Goal: Transaction & Acquisition: Purchase product/service

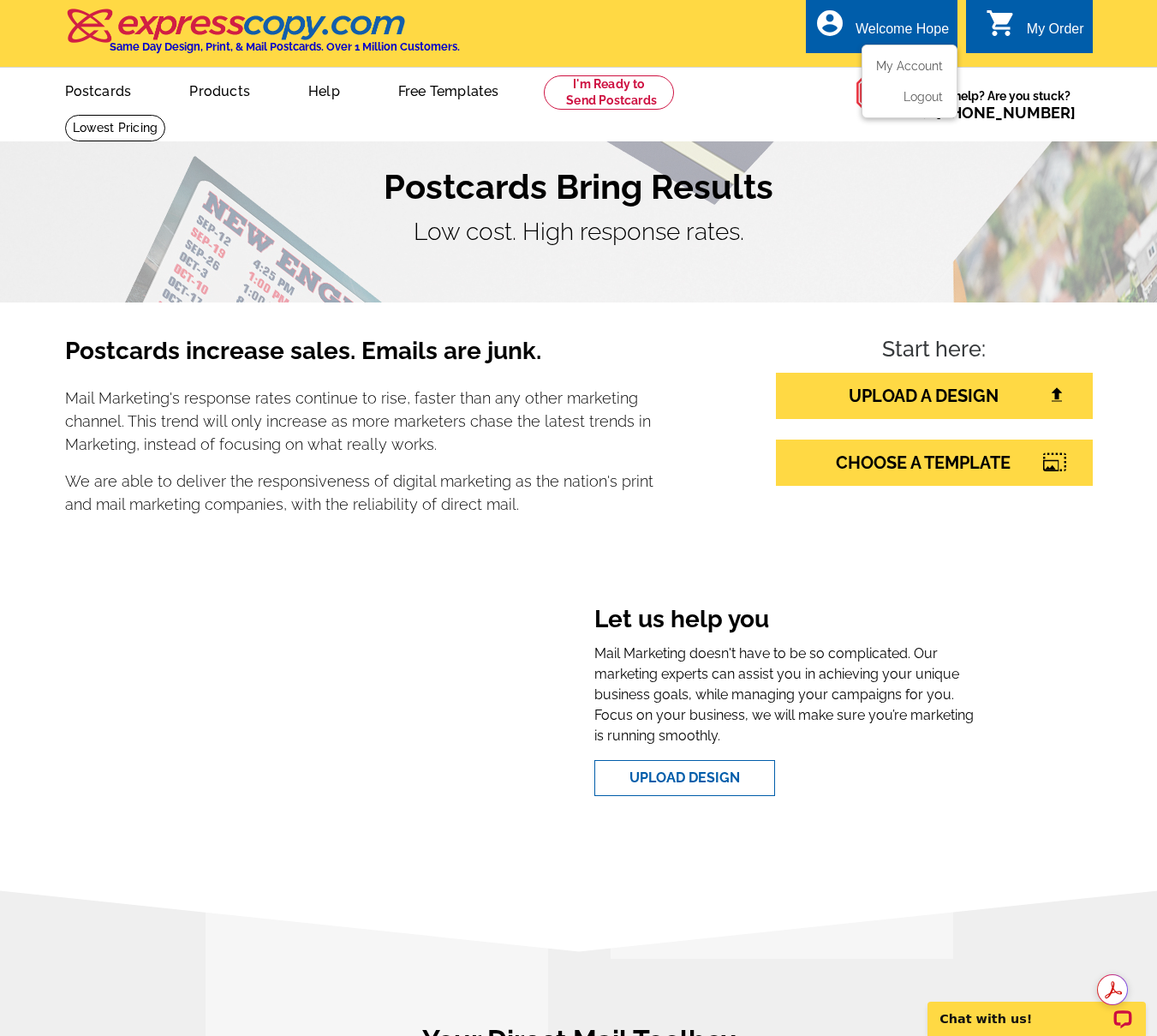
click at [873, 30] on div "Welcome Hope" at bounding box center [903, 33] width 94 height 24
click at [896, 68] on link "My Account" at bounding box center [906, 65] width 73 height 15
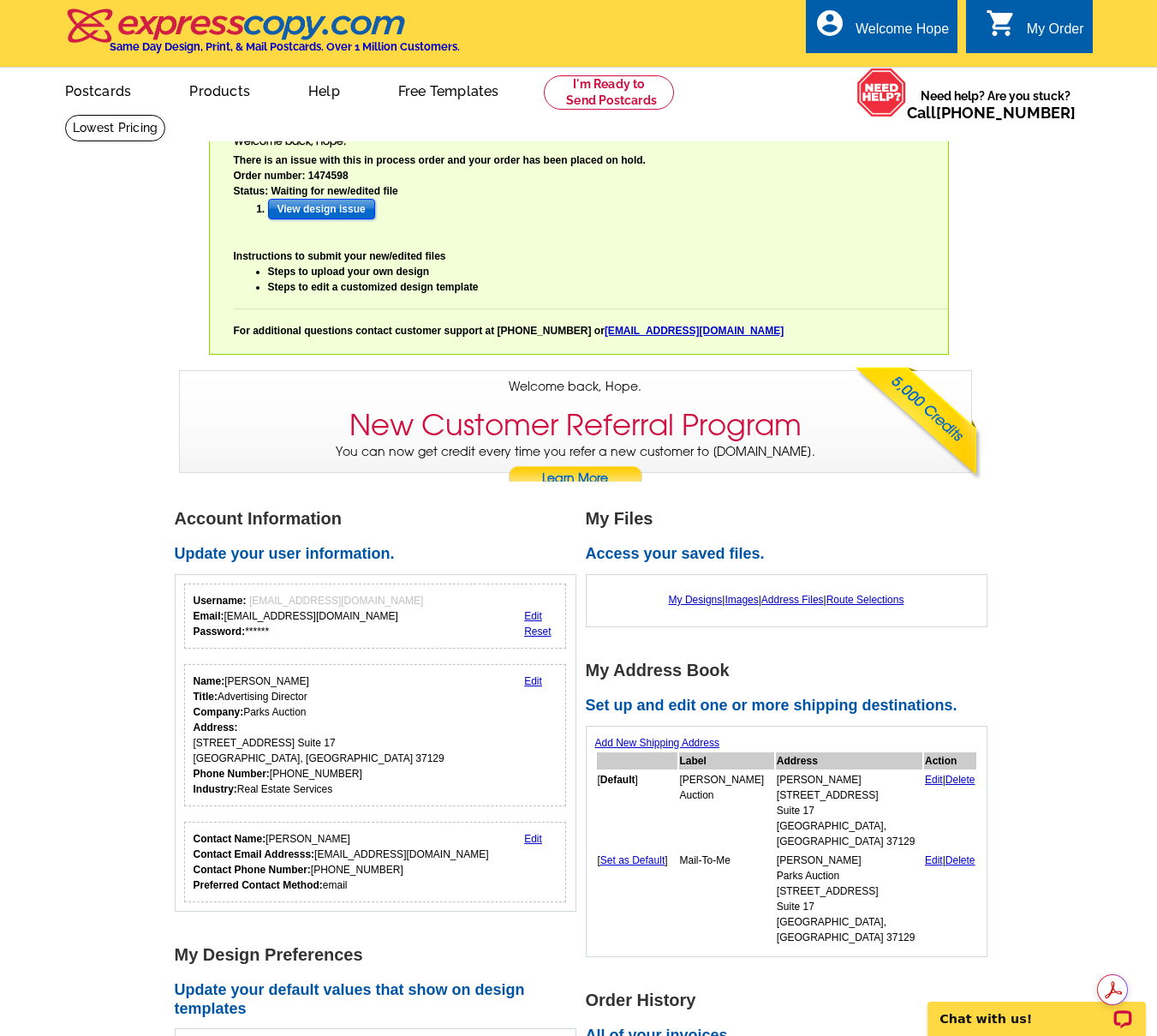
click at [330, 210] on input "View design issue" at bounding box center [321, 209] width 107 height 20
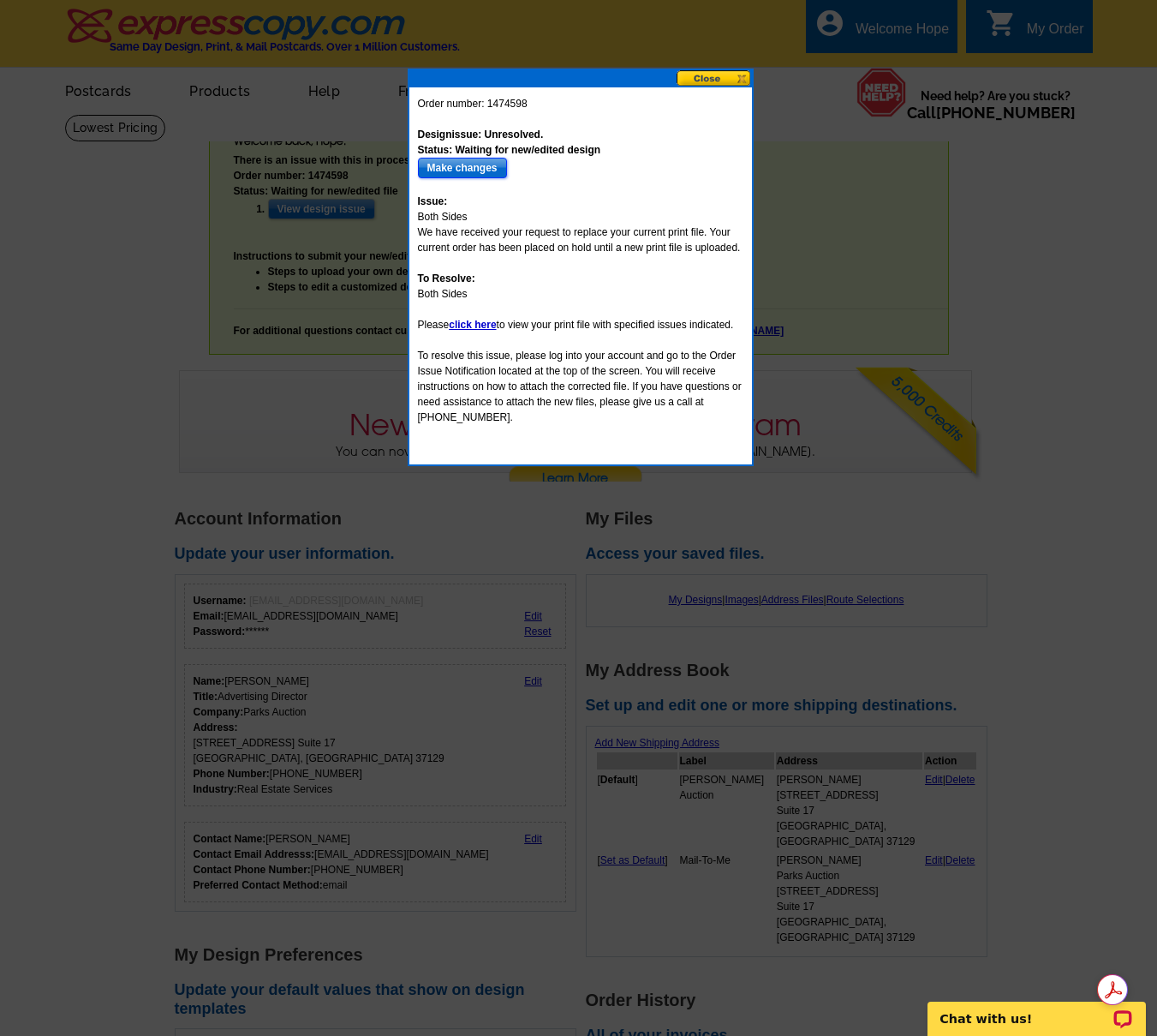
click at [494, 165] on input "Make changes" at bounding box center [463, 167] width 89 height 20
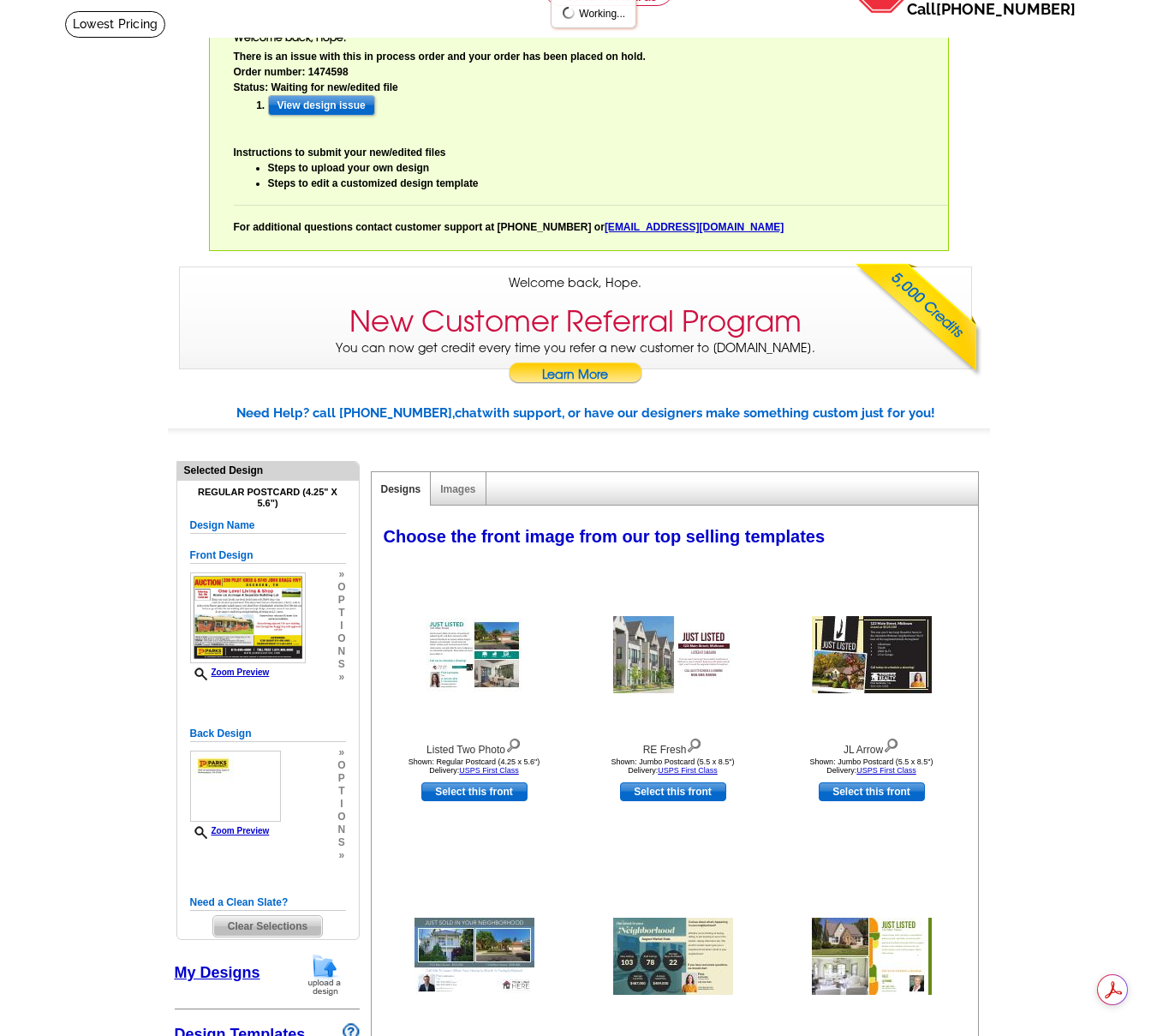
select select "785"
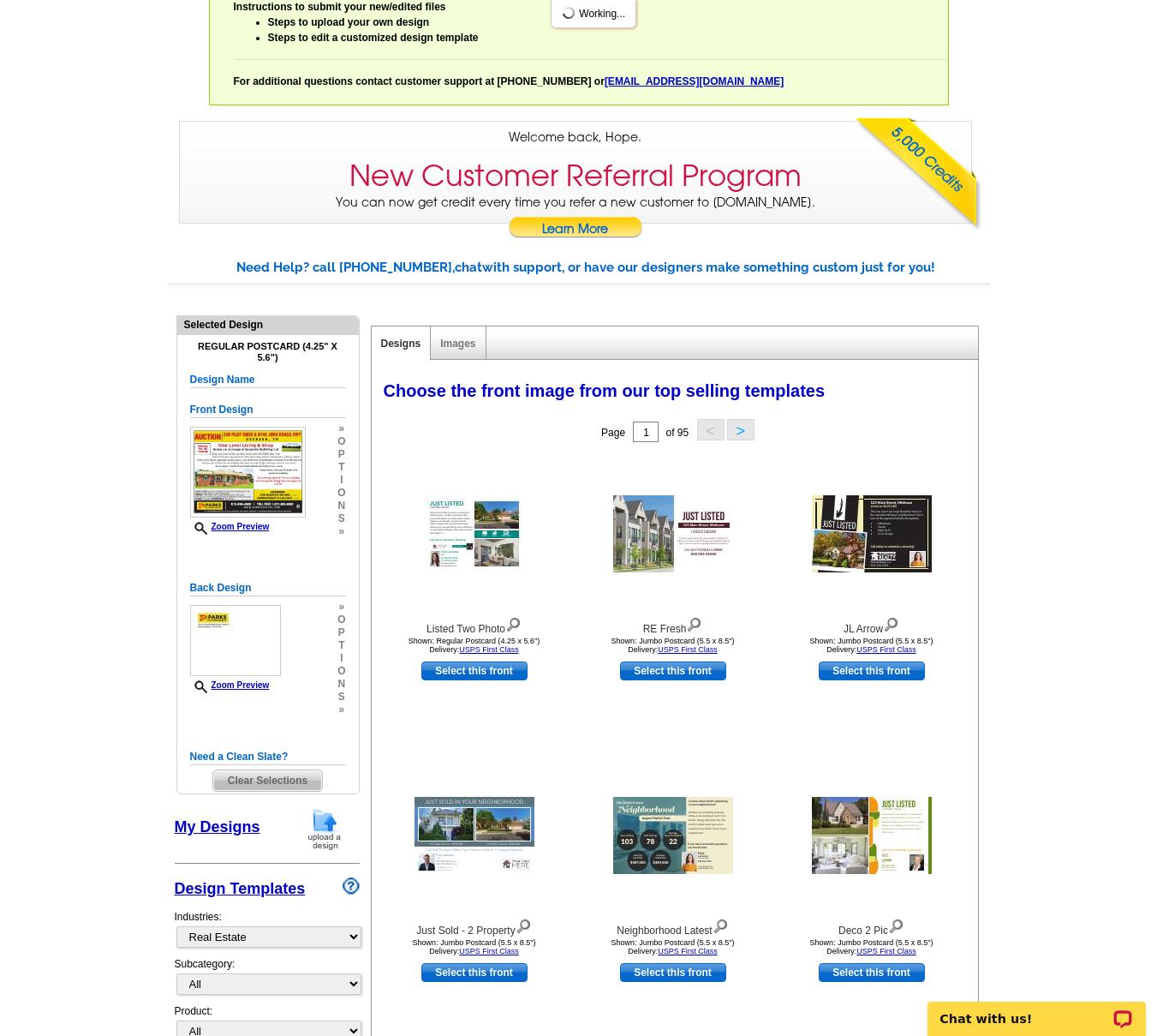
scroll to position [288, 0]
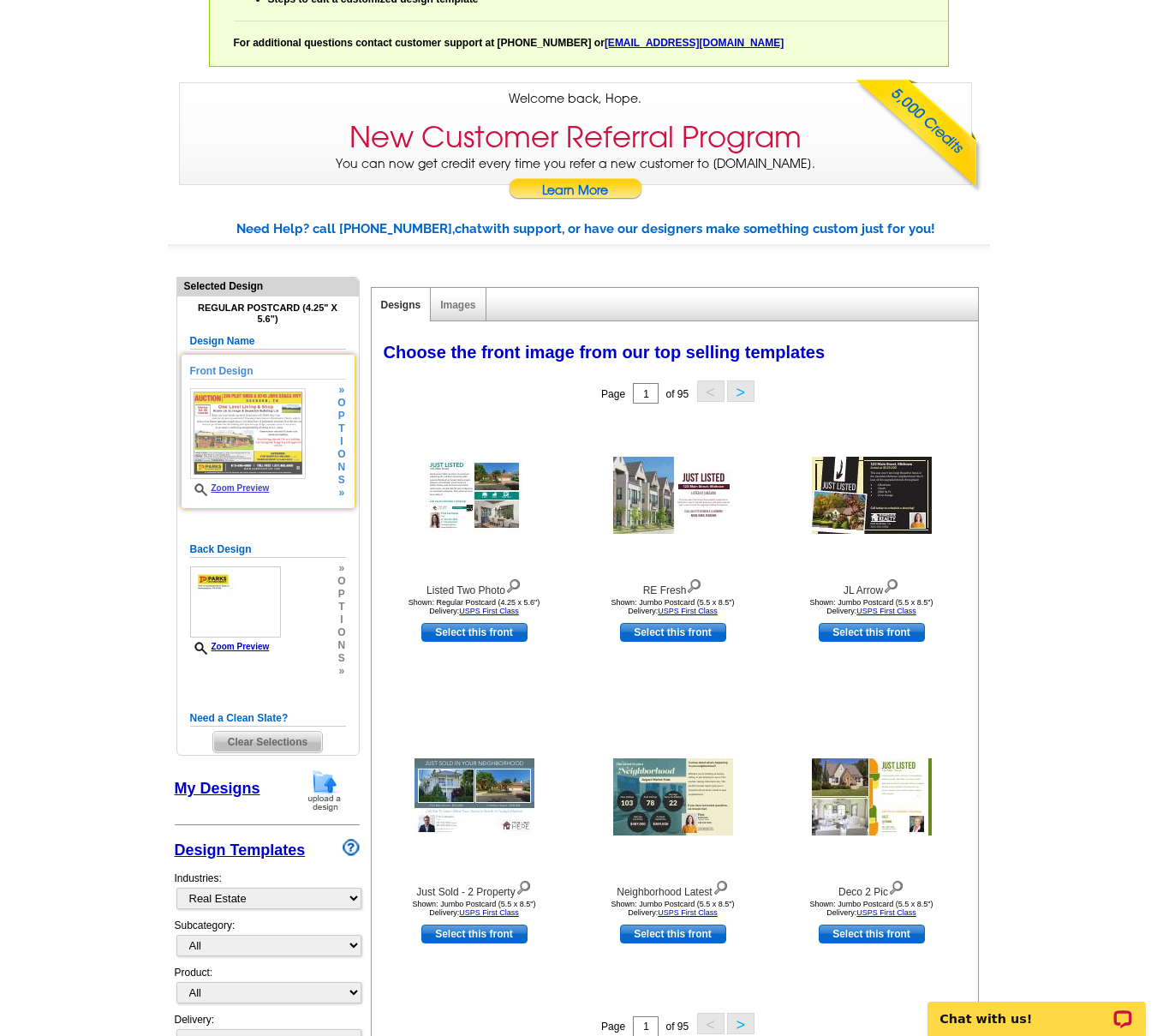
click at [279, 432] on img at bounding box center [248, 434] width 116 height 91
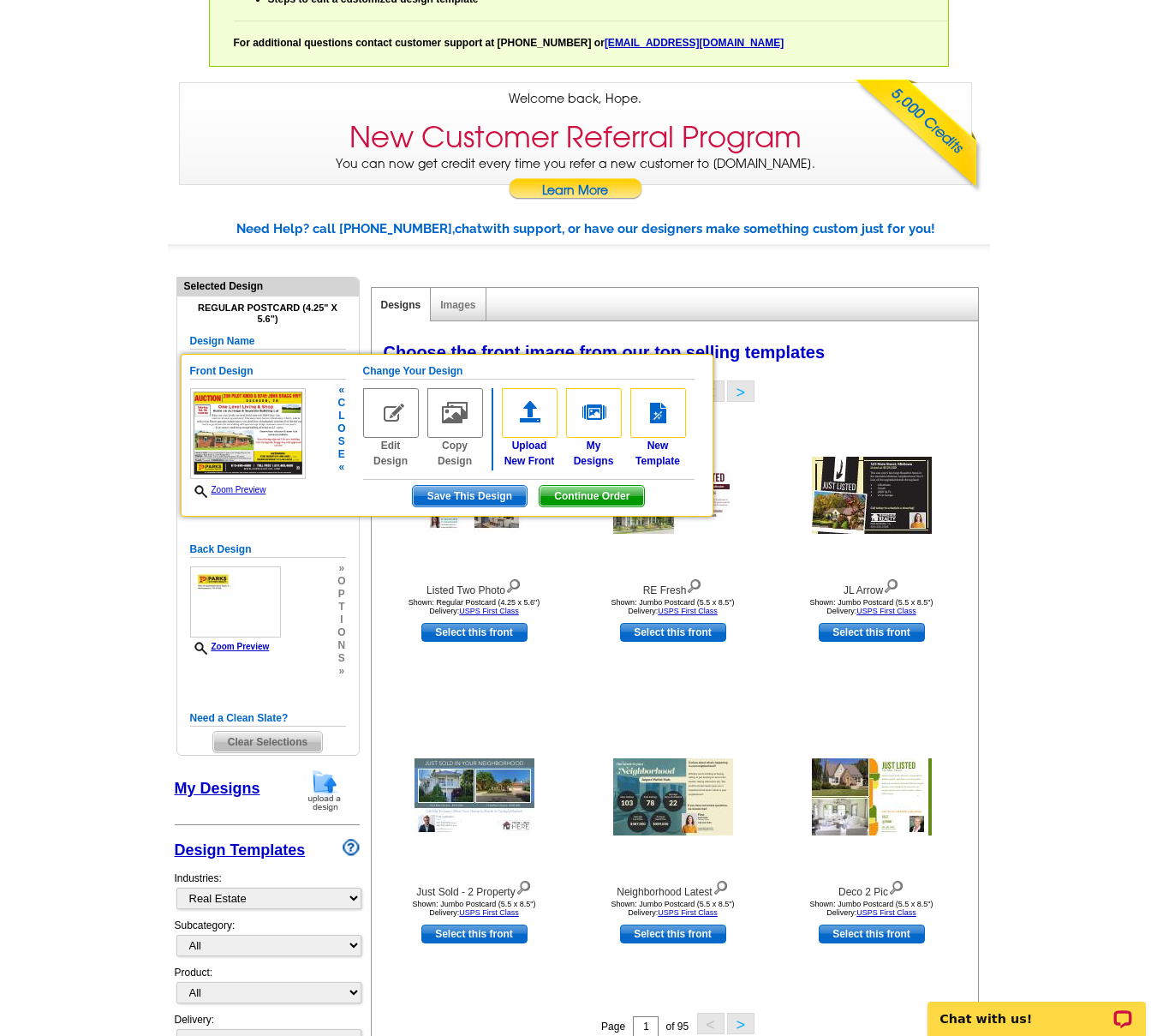
click at [389, 418] on img at bounding box center [391, 413] width 56 height 50
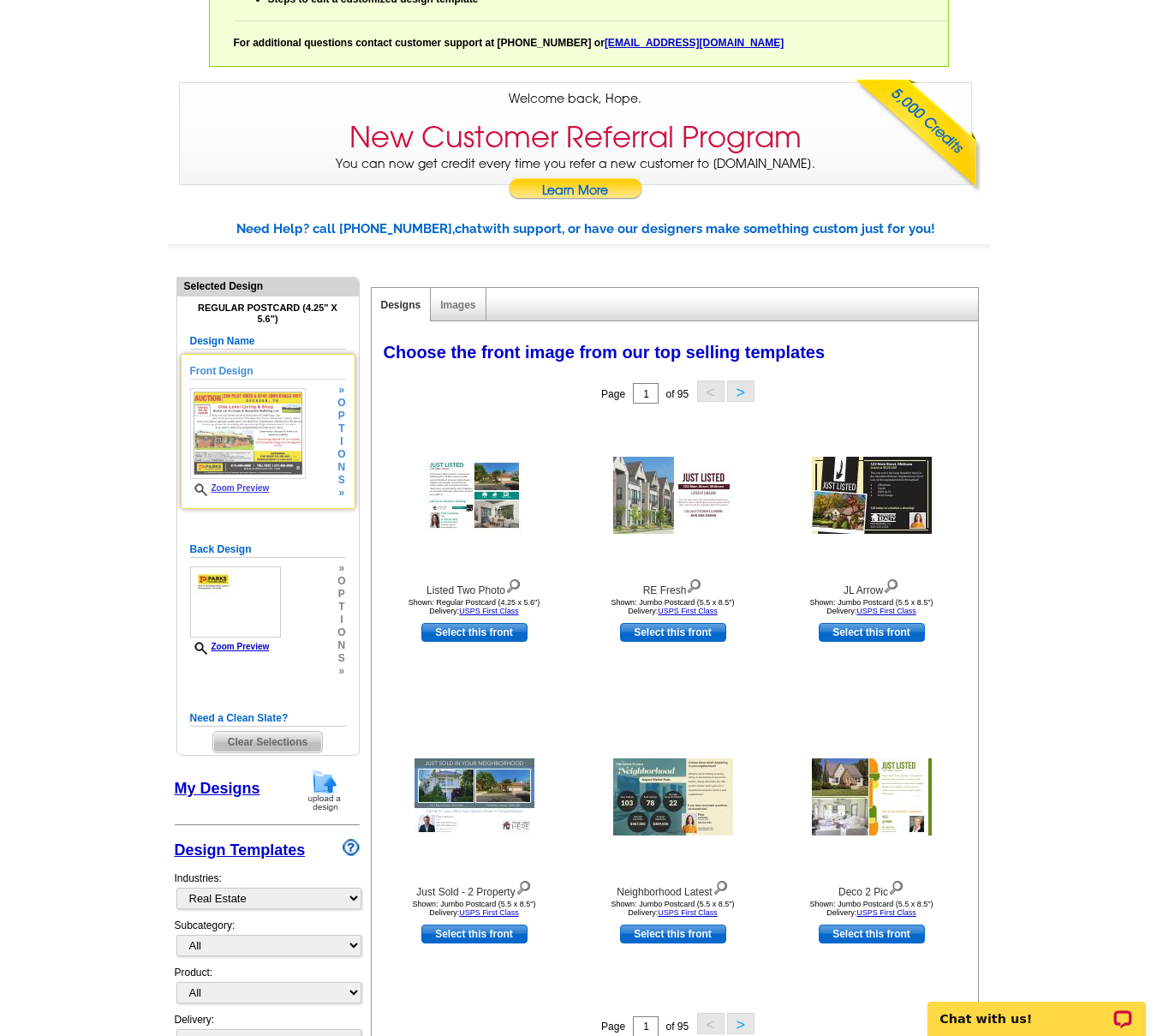
click at [251, 434] on img at bounding box center [248, 434] width 116 height 91
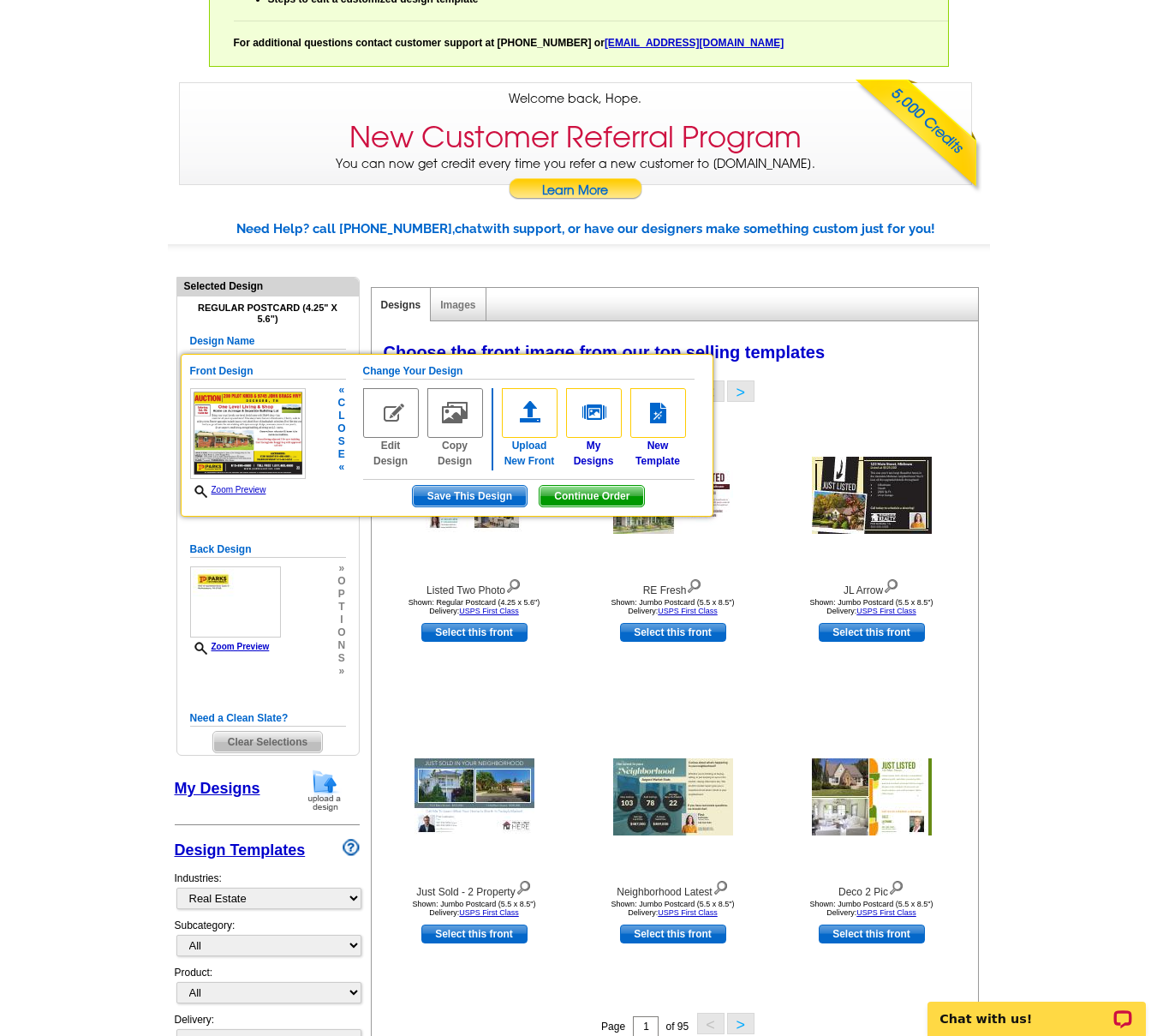
click at [529, 413] on img at bounding box center [530, 413] width 56 height 50
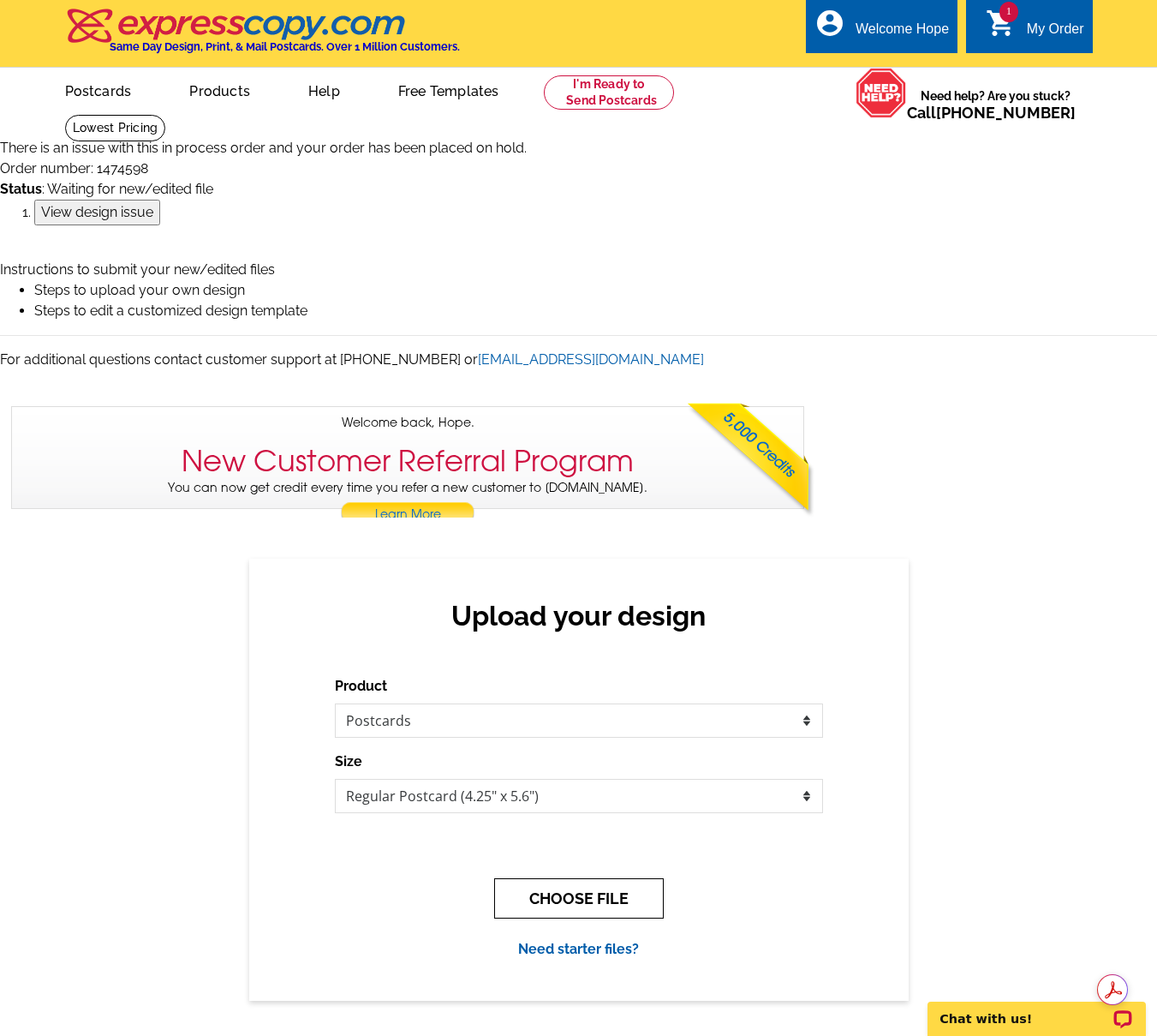
click at [589, 903] on button "CHOOSE FILE" at bounding box center [579, 899] width 170 height 41
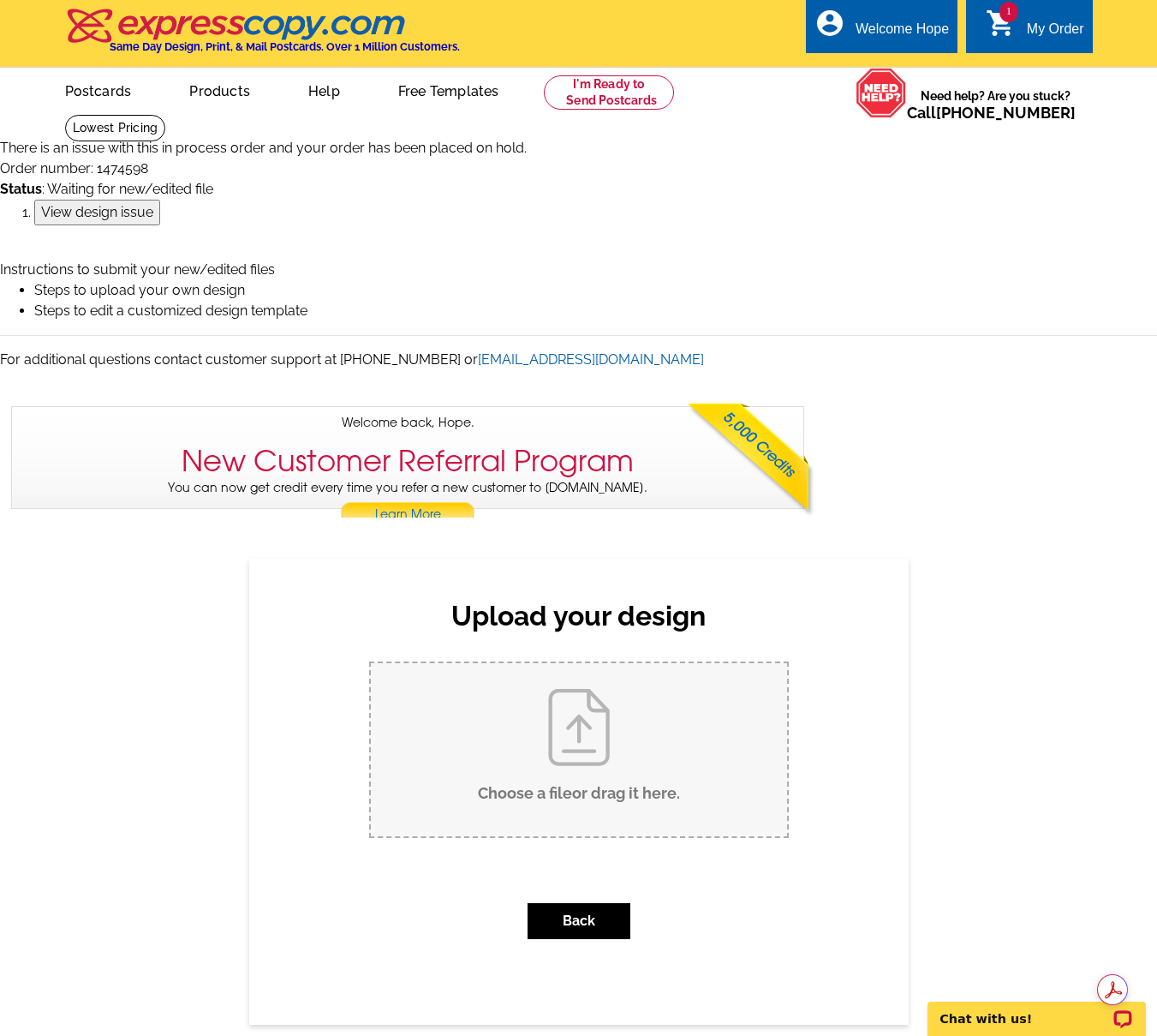
click at [598, 718] on input "Choose a file or drag it here ." at bounding box center [578, 750] width 417 height 173
type input "C:\fakepath\PilotKnob_stan-chandler_postcard.pdf"
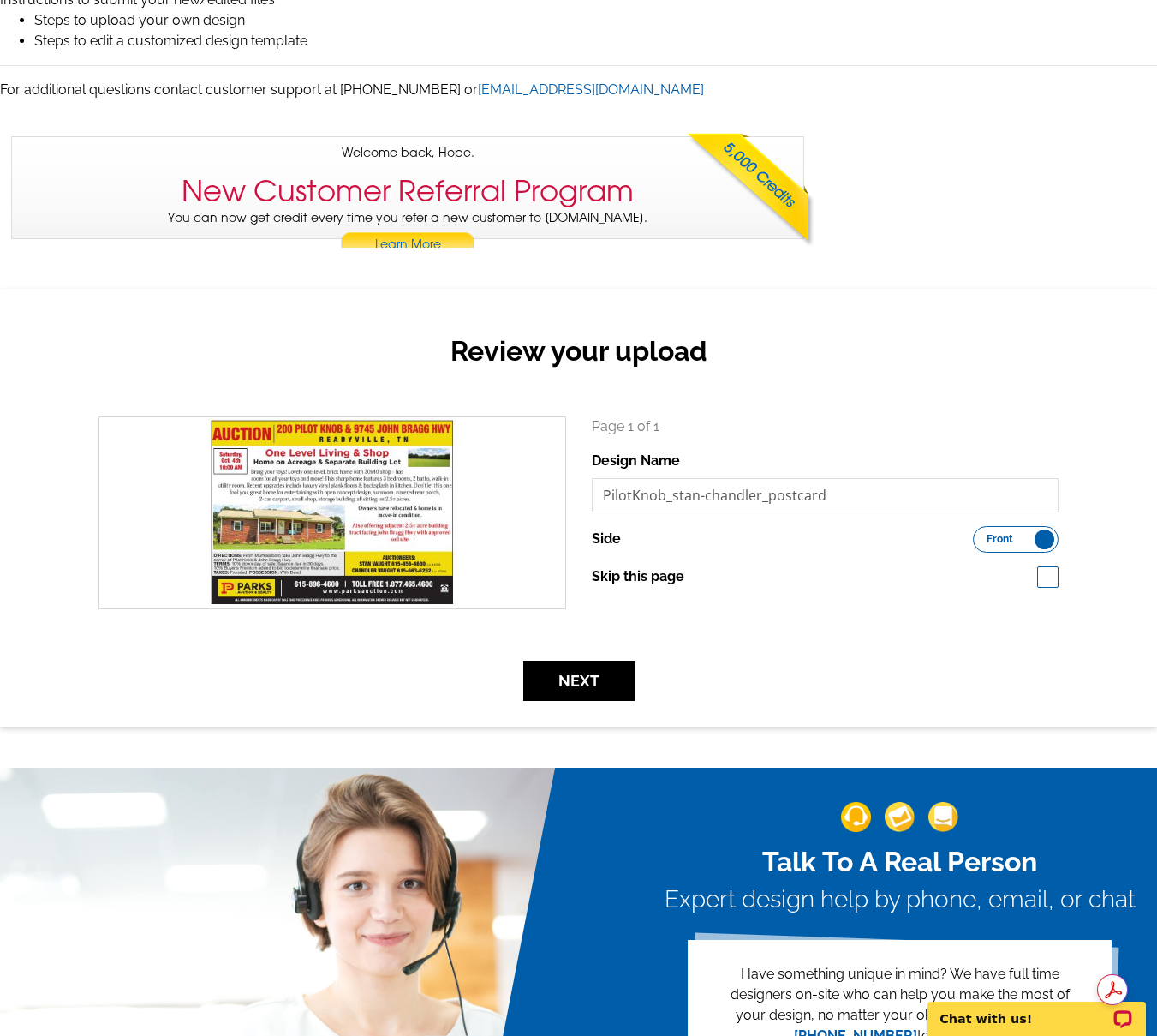
scroll to position [272, 0]
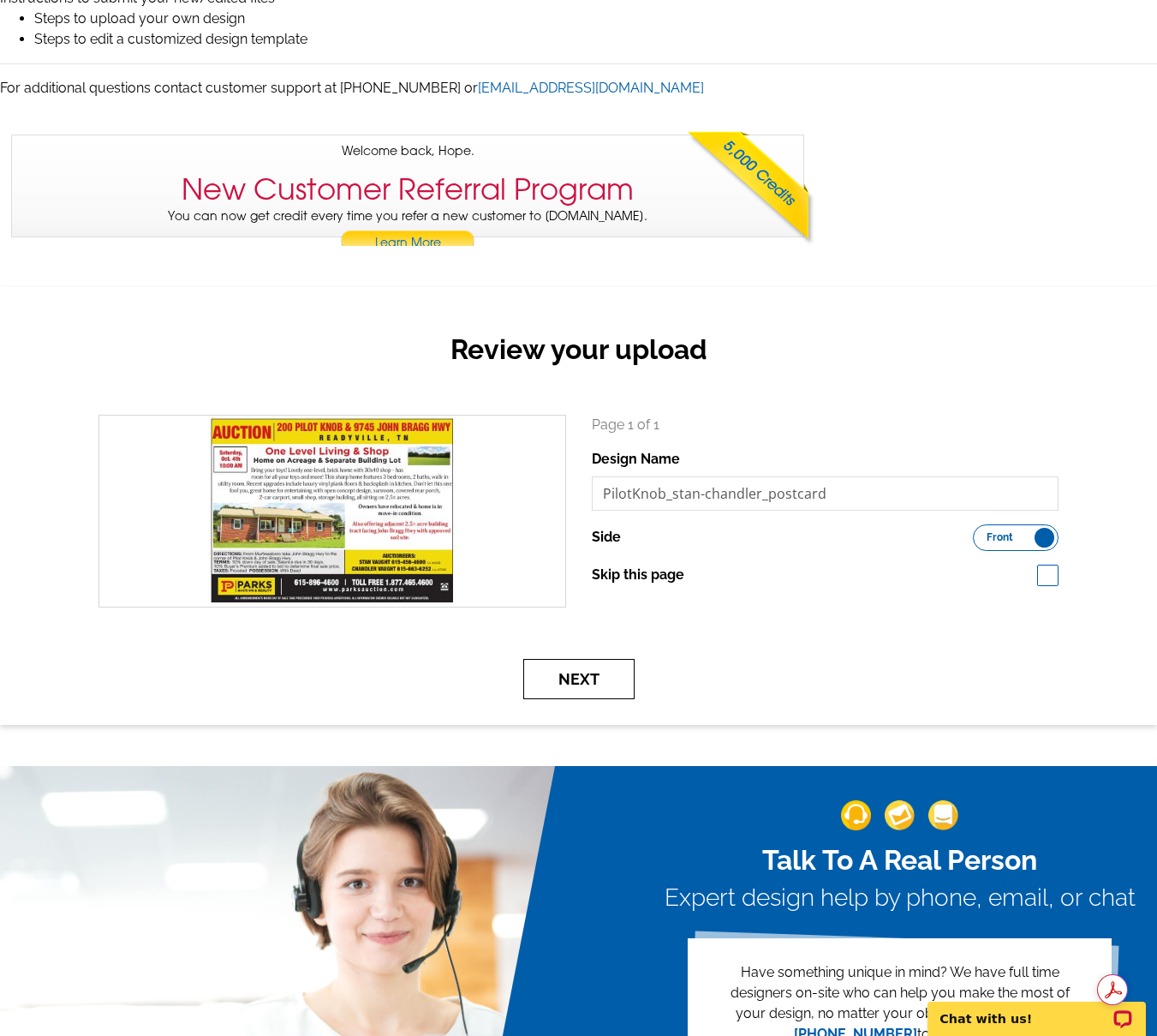
click at [558, 679] on button "Next" at bounding box center [579, 679] width 111 height 41
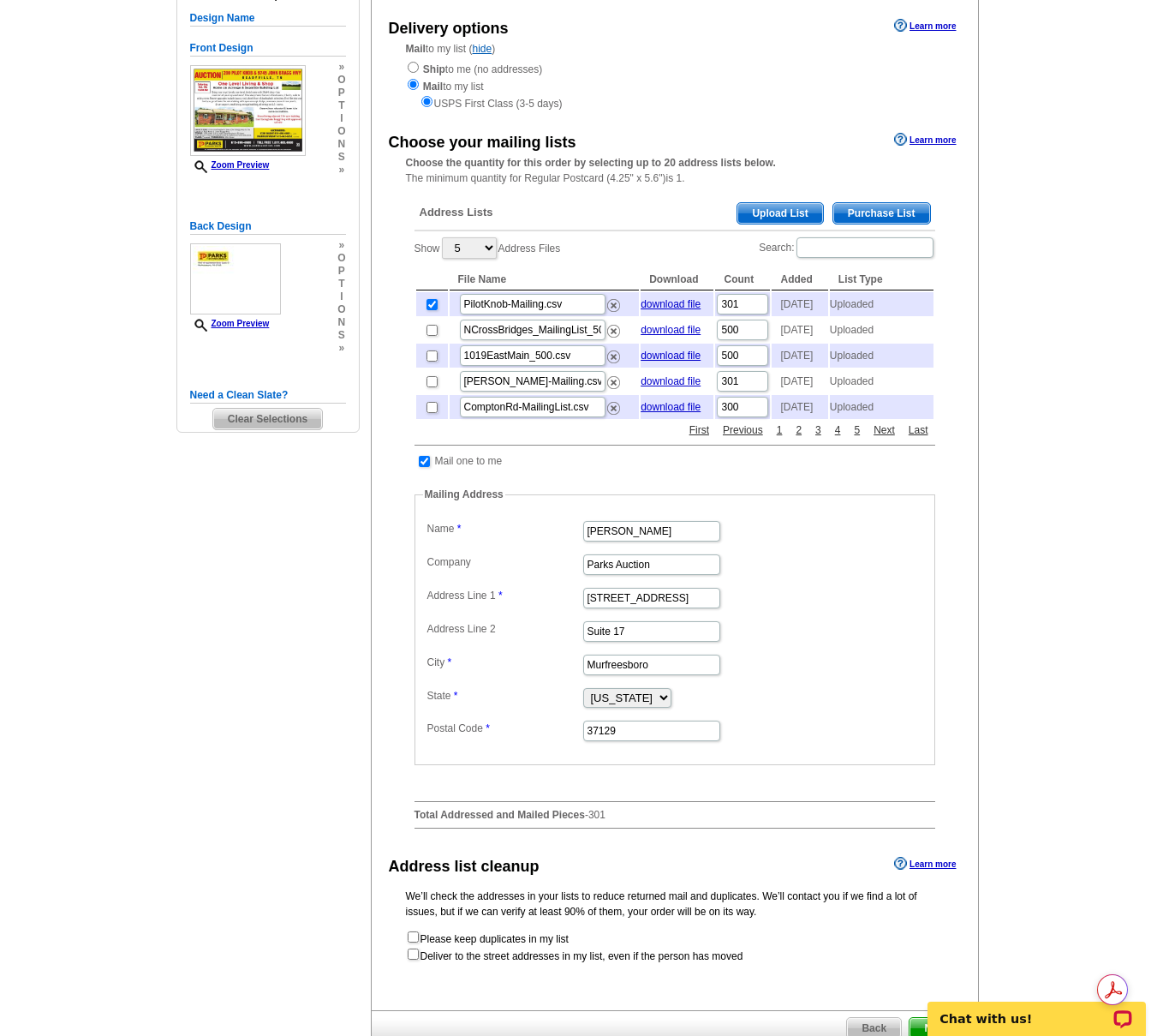
scroll to position [572, 0]
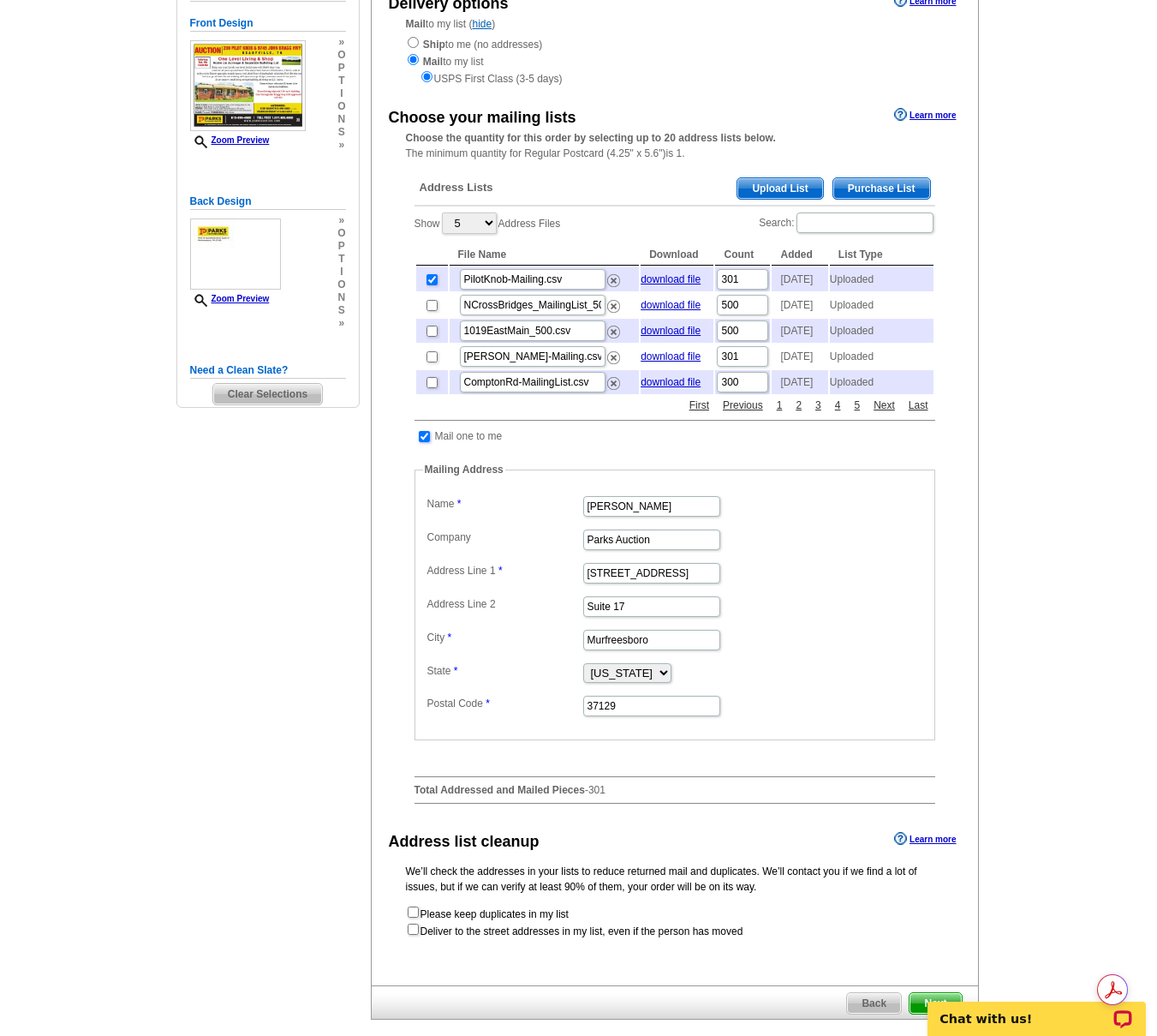
click at [422, 442] on input "checkbox" at bounding box center [425, 436] width 11 height 12
checkbox input "false"
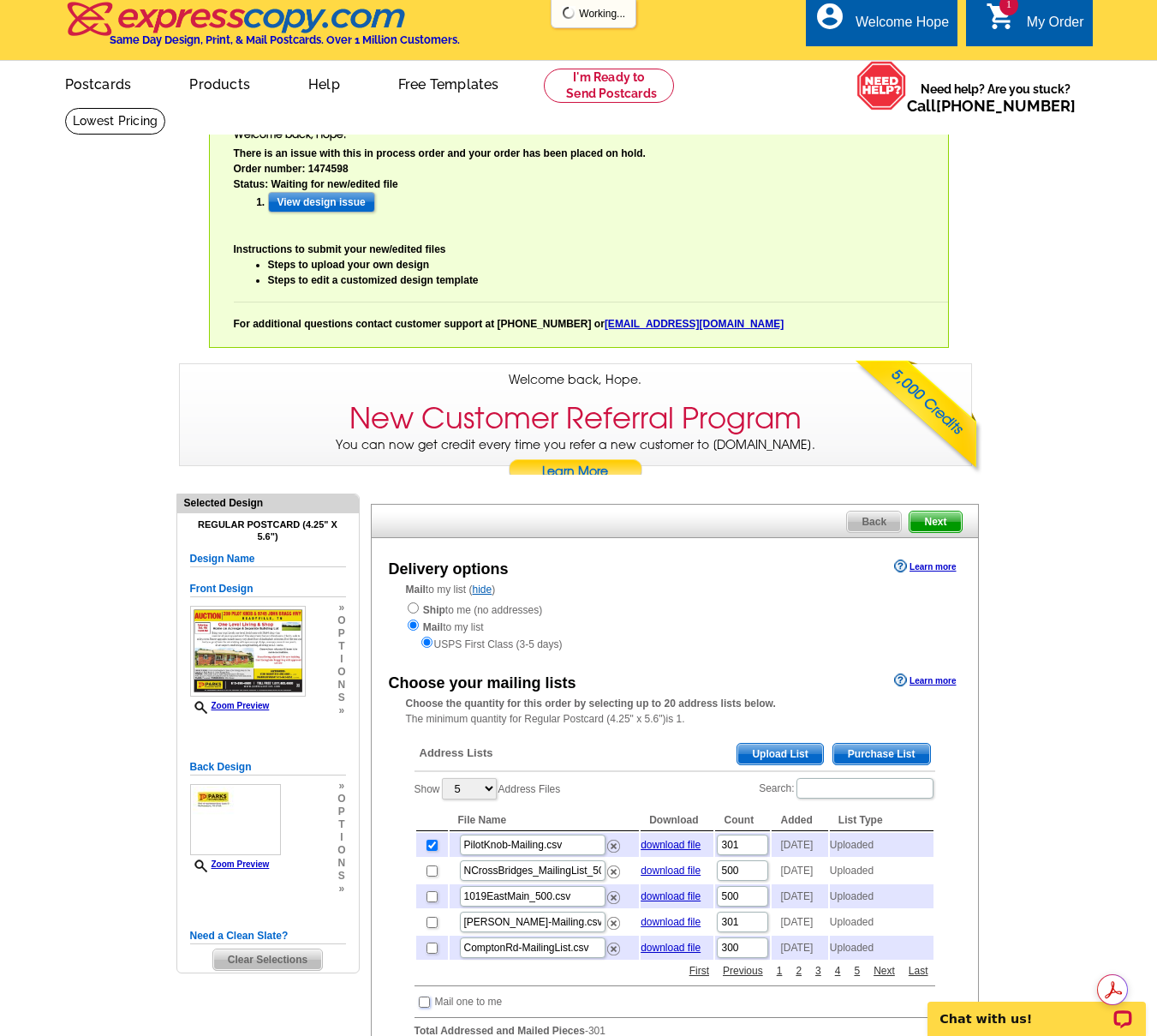
scroll to position [0, 0]
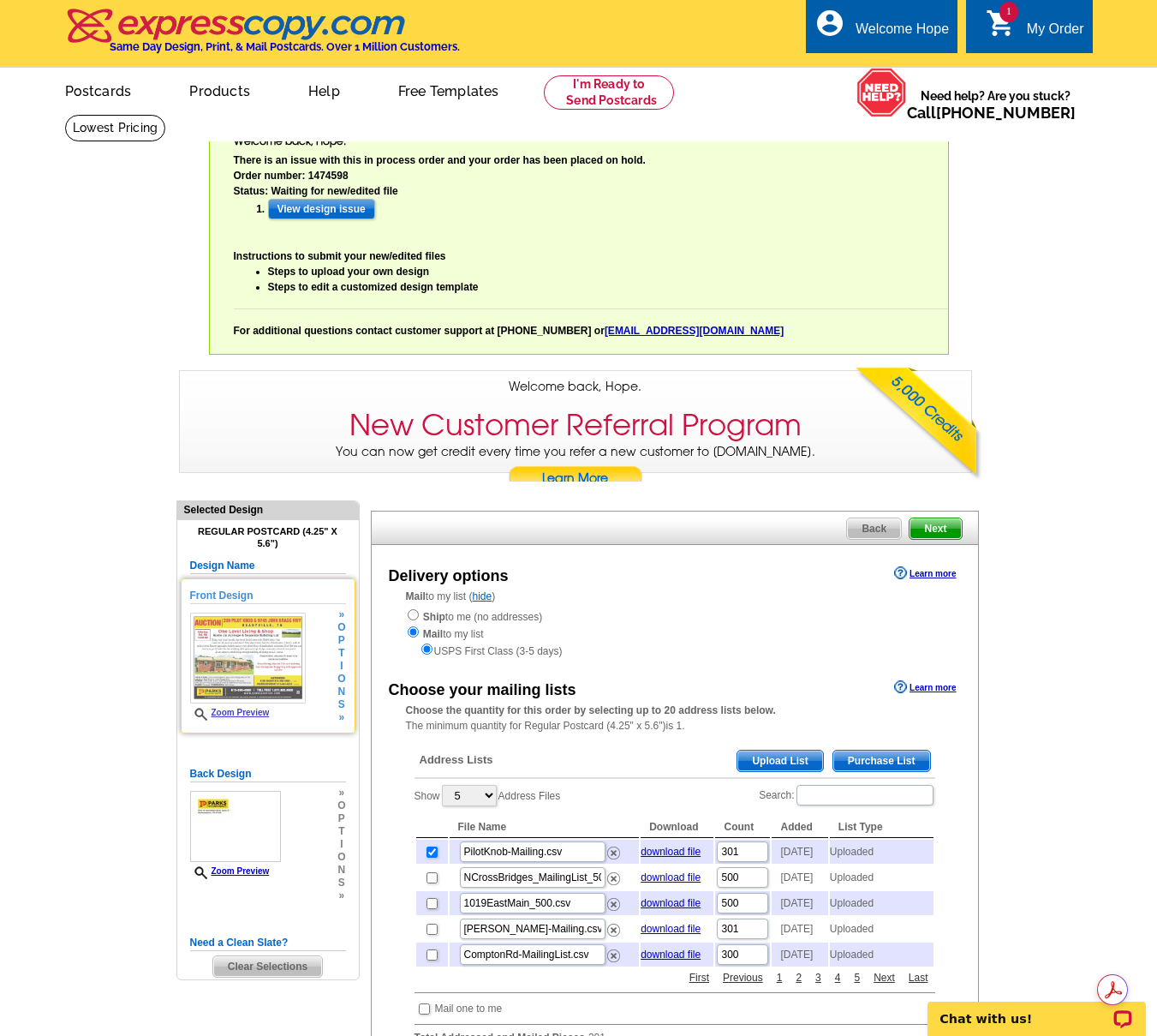
click at [246, 710] on link "Zoom Preview" at bounding box center [230, 712] width 80 height 10
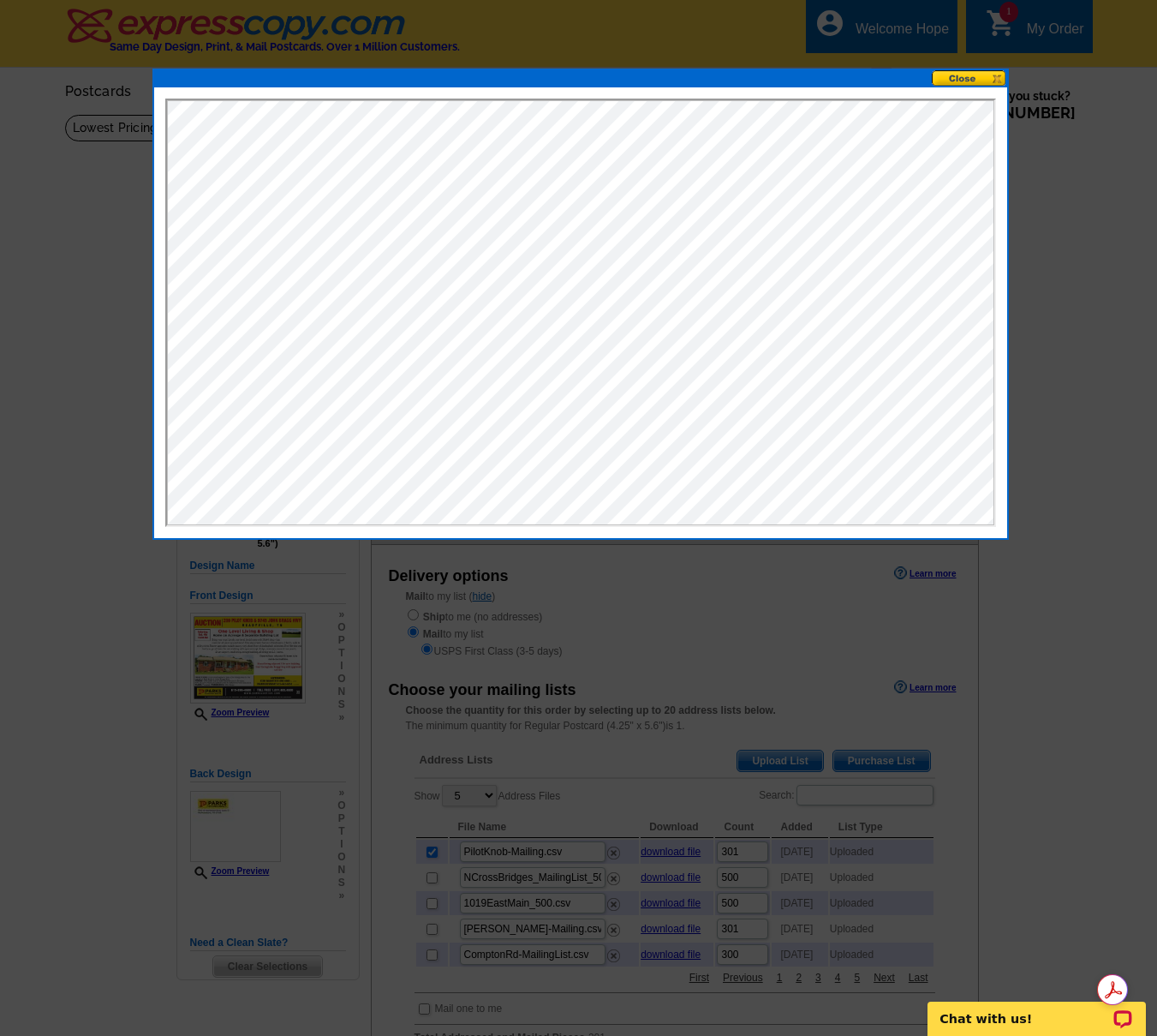
click at [972, 74] on button at bounding box center [969, 78] width 75 height 16
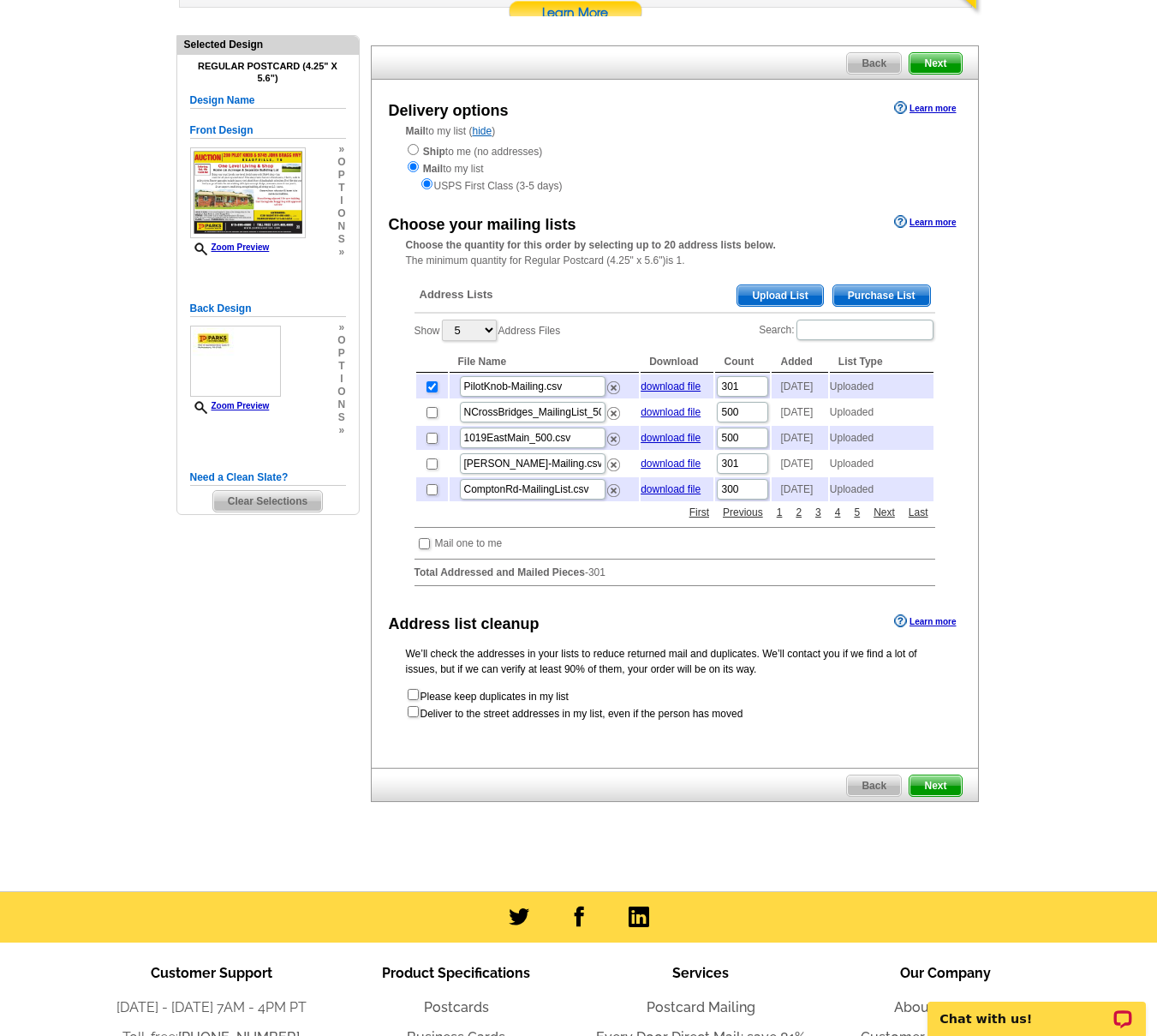
scroll to position [519, 0]
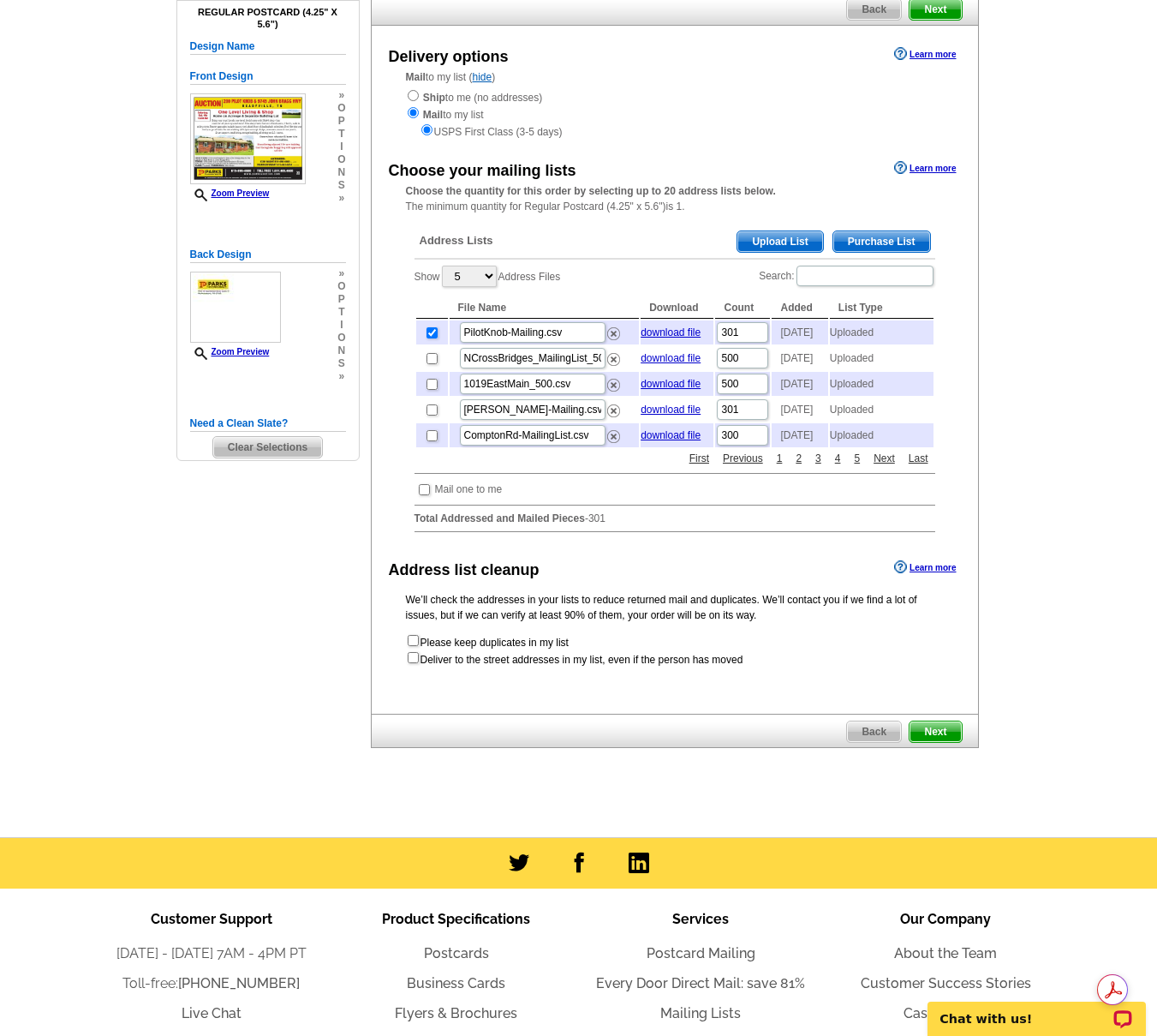
click at [939, 742] on span "Next" at bounding box center [936, 731] width 51 height 20
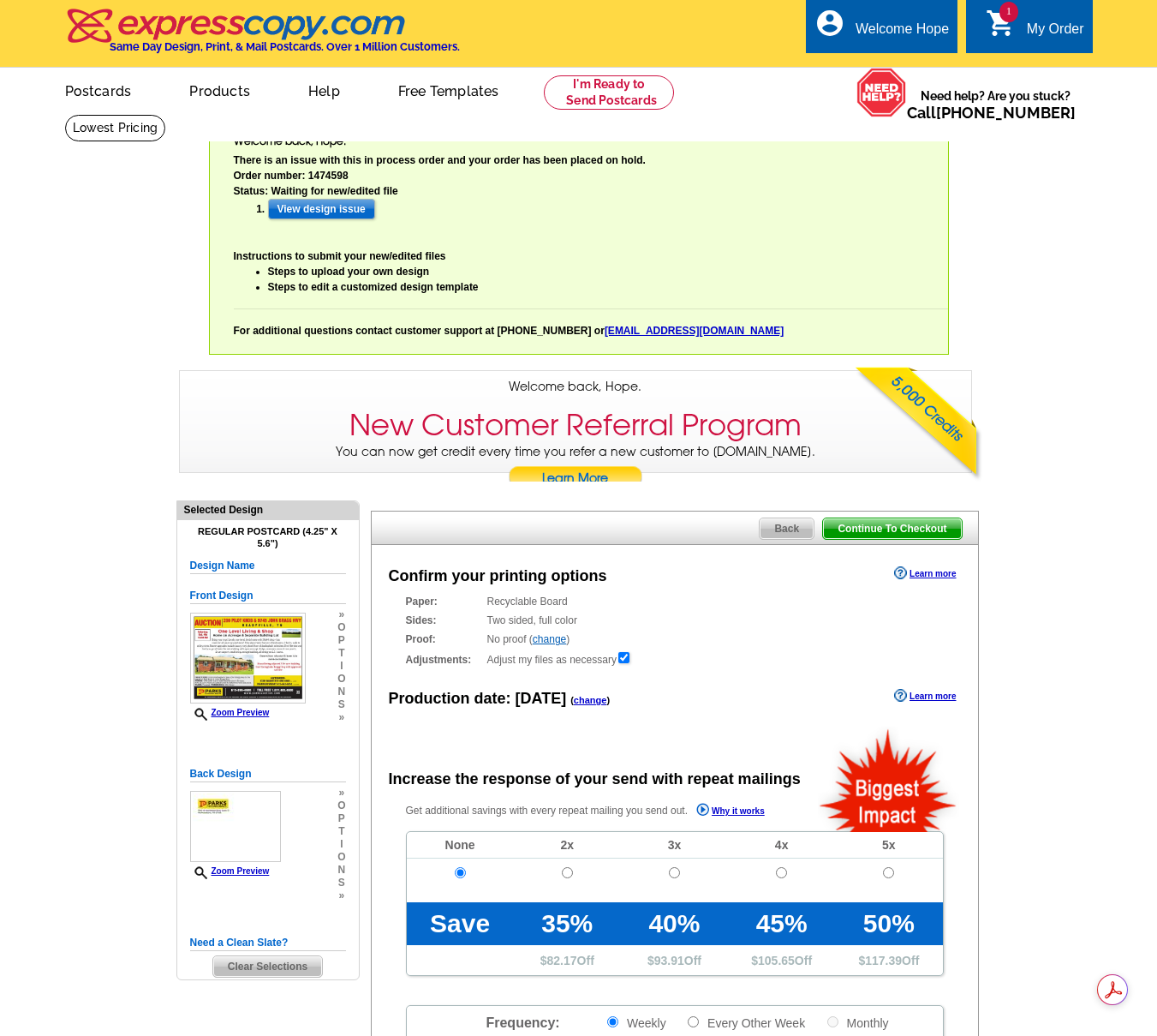
radio input "false"
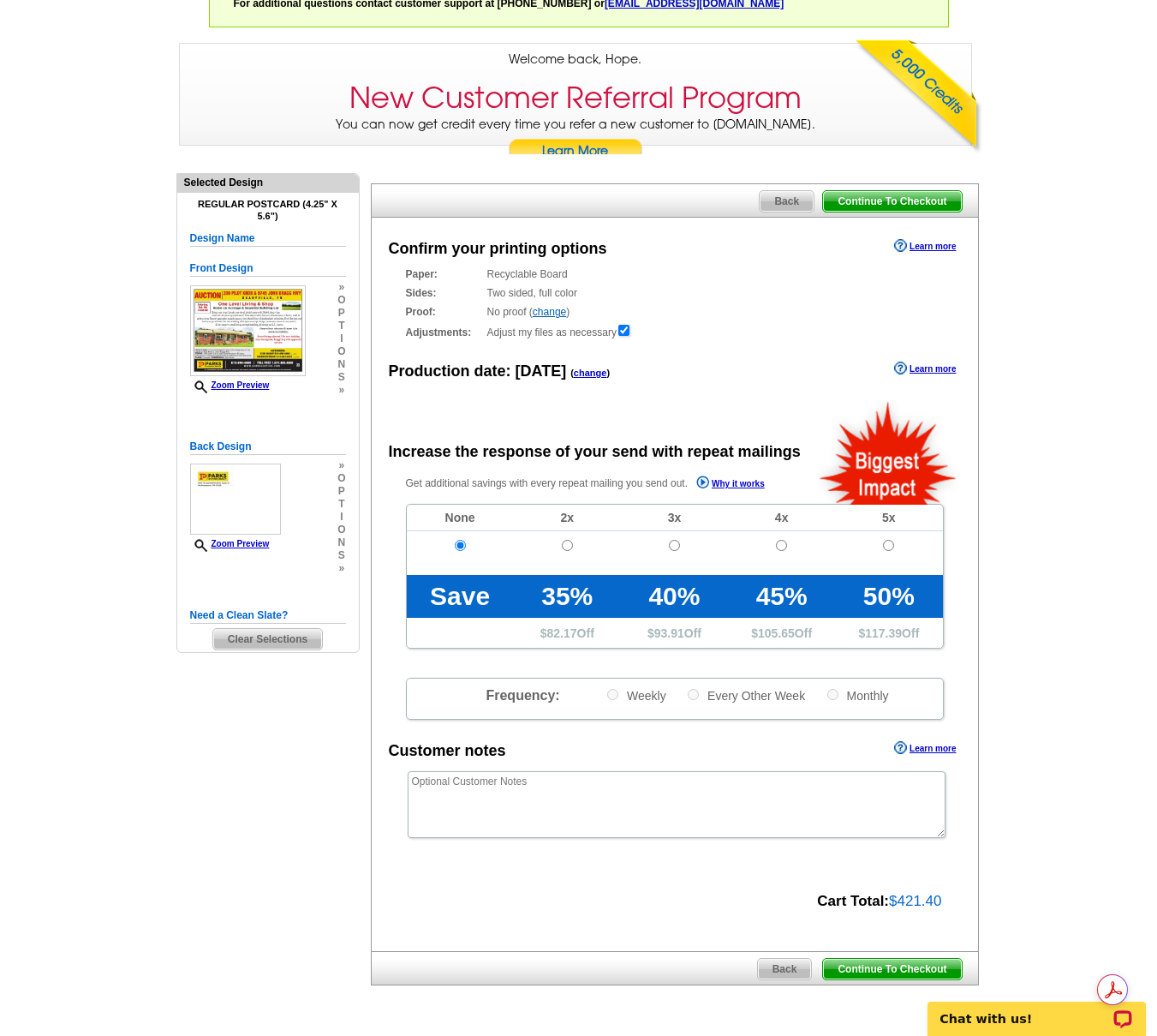
scroll to position [387, 0]
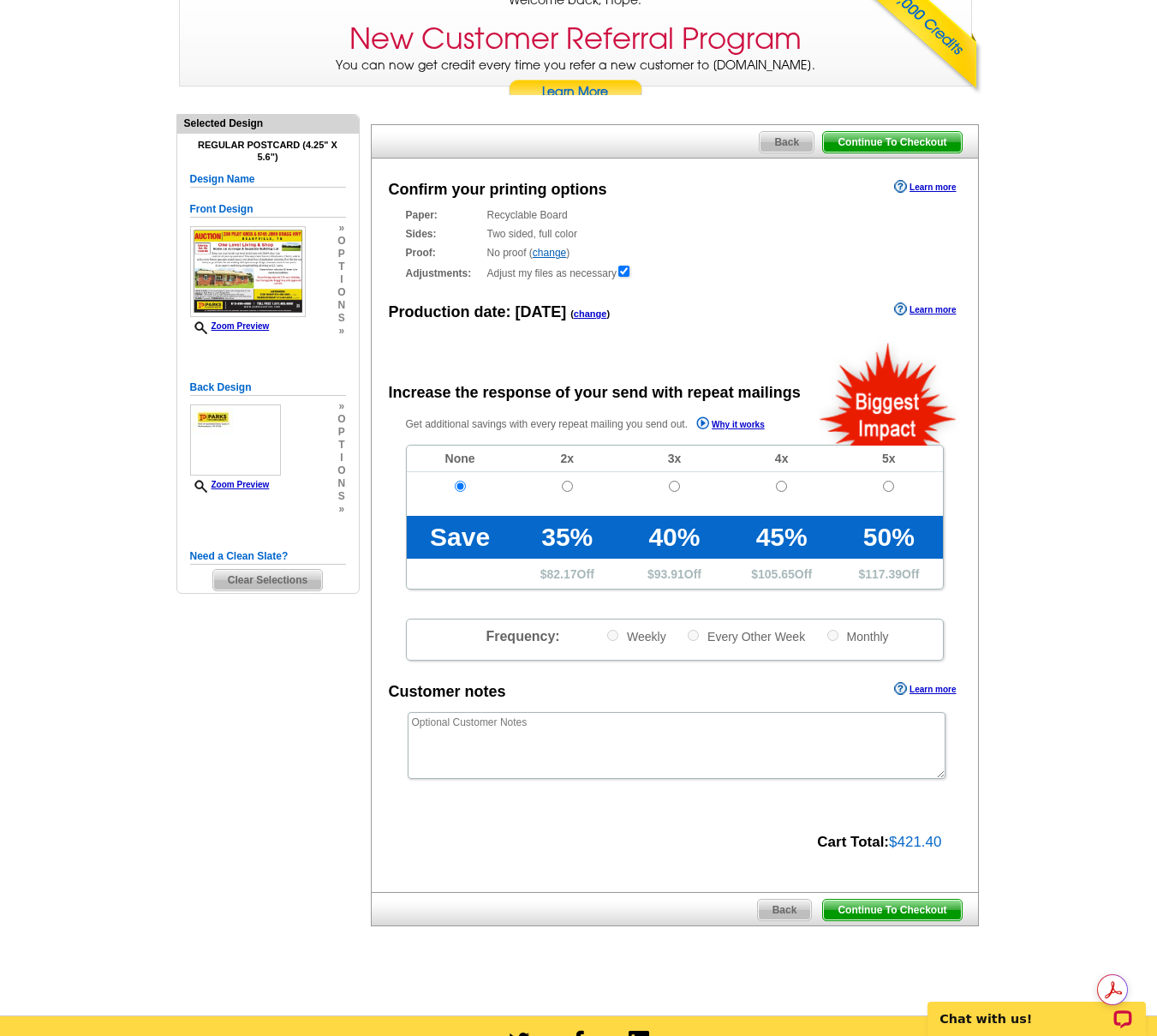
click at [893, 909] on span "Continue To Checkout" at bounding box center [893, 909] width 138 height 20
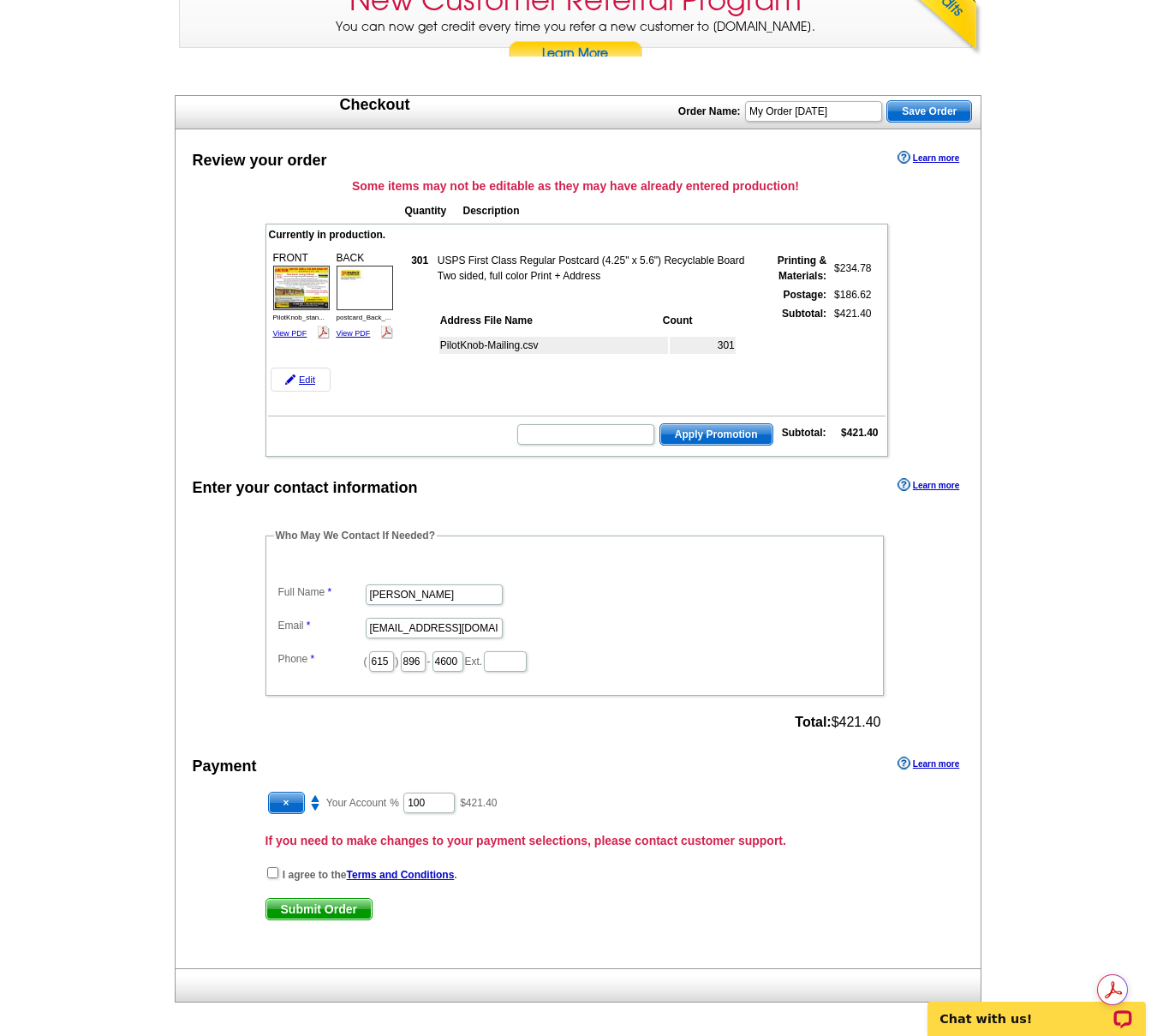
scroll to position [503, 0]
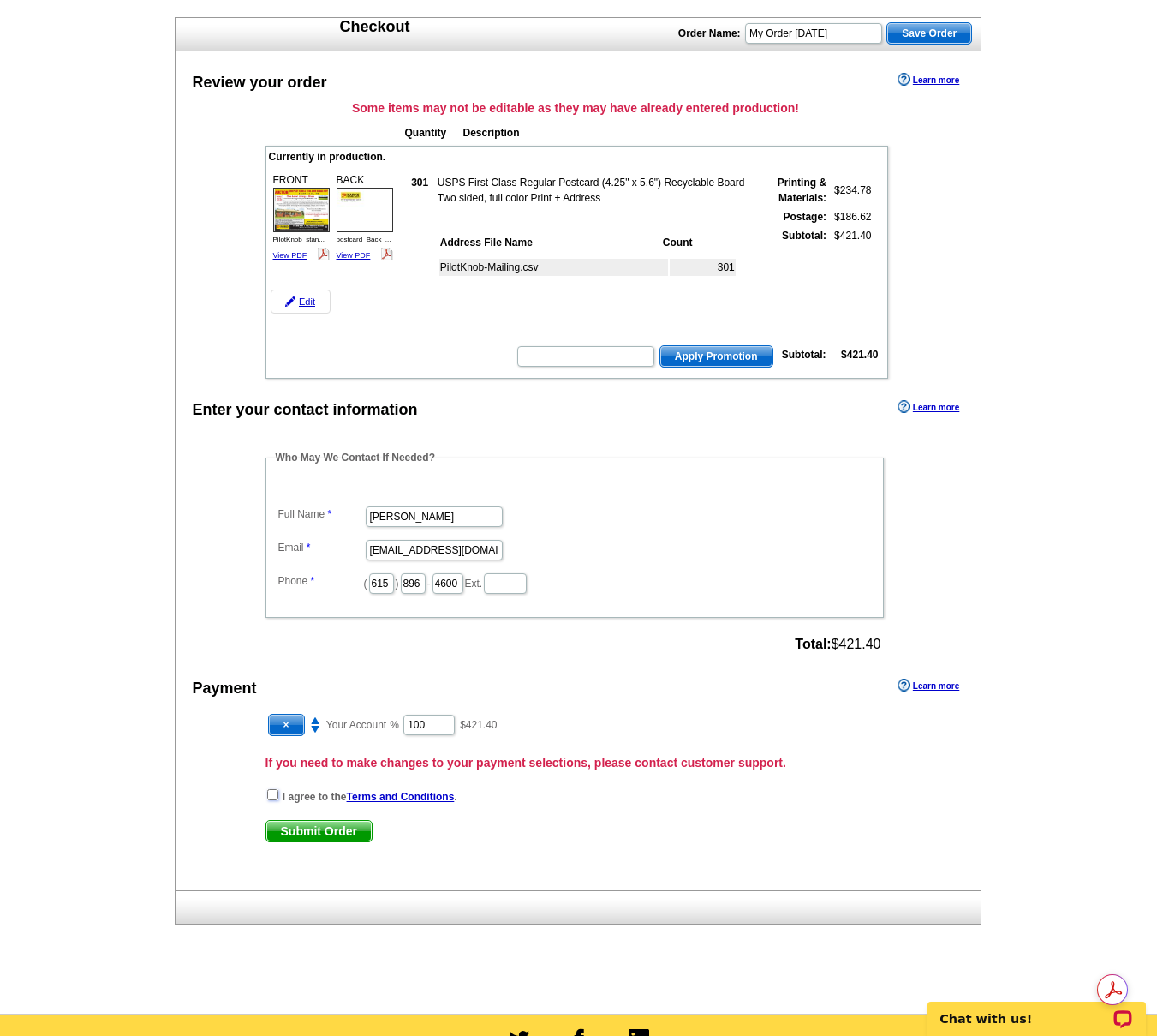
click at [270, 797] on input "checkbox" at bounding box center [272, 794] width 11 height 12
checkbox input "true"
click at [324, 830] on span "Submit Order" at bounding box center [318, 831] width 105 height 20
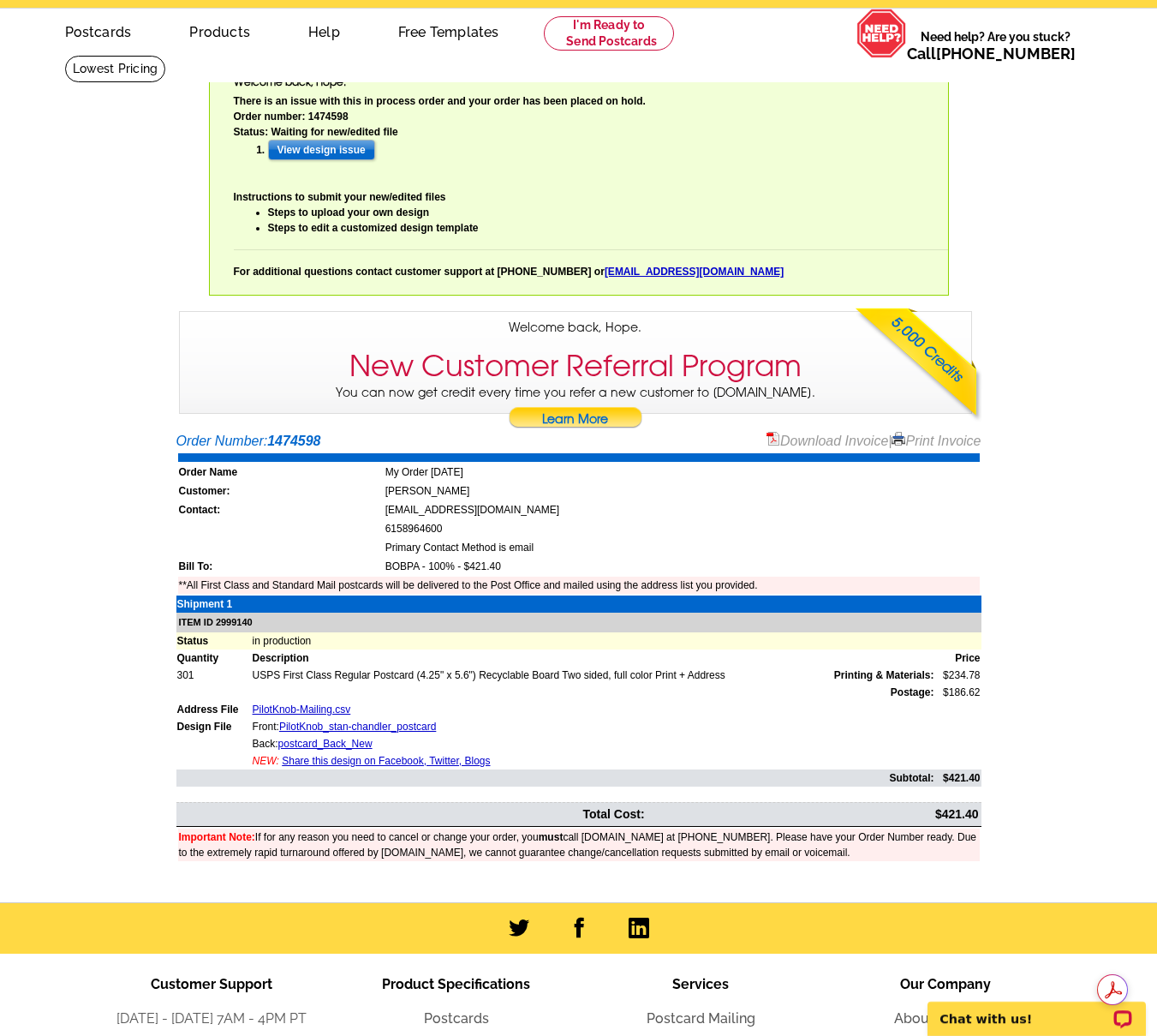
scroll to position [81, 0]
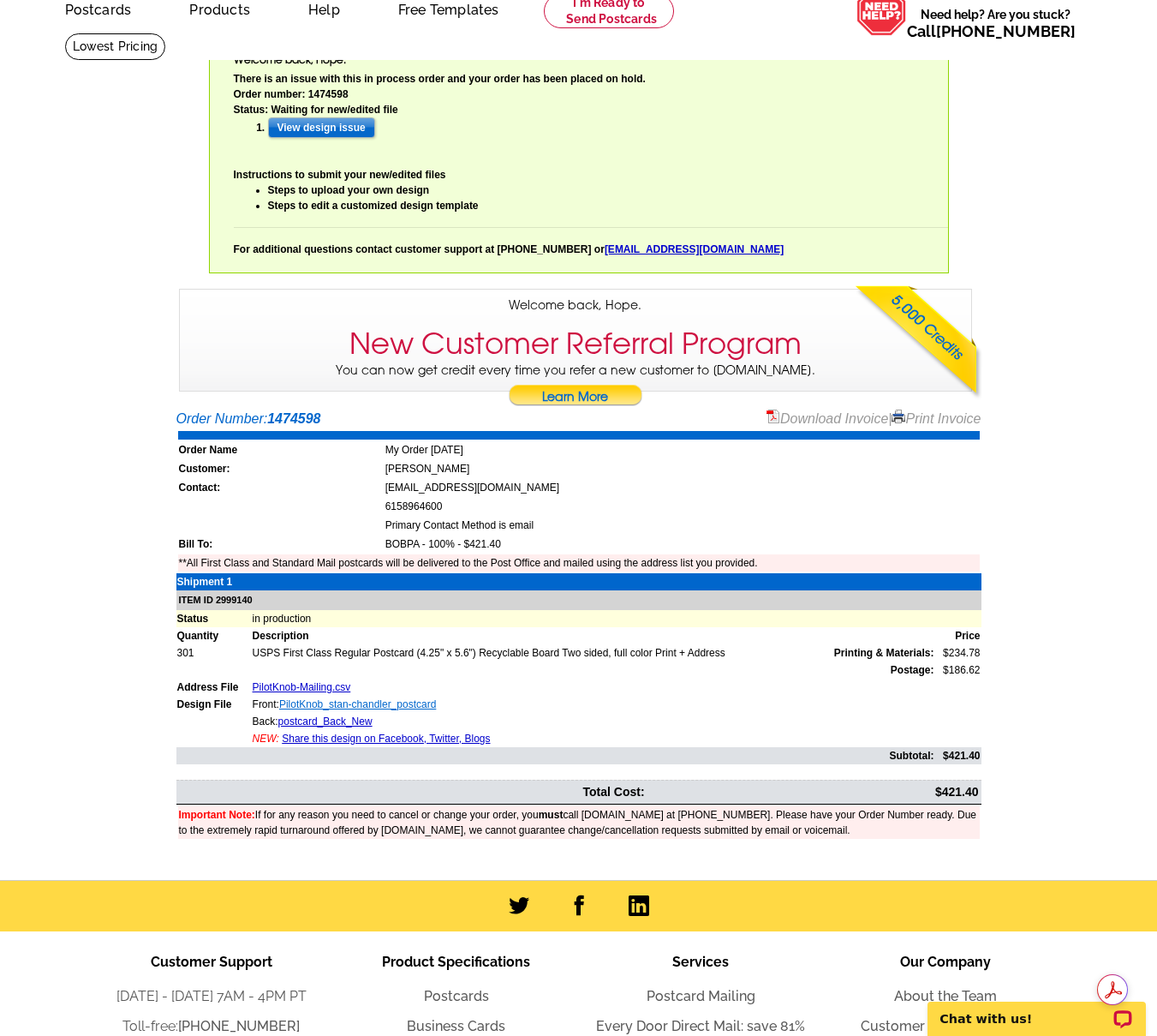
click at [409, 709] on link "PilotKnob_stan-chandler_postcard" at bounding box center [357, 704] width 157 height 12
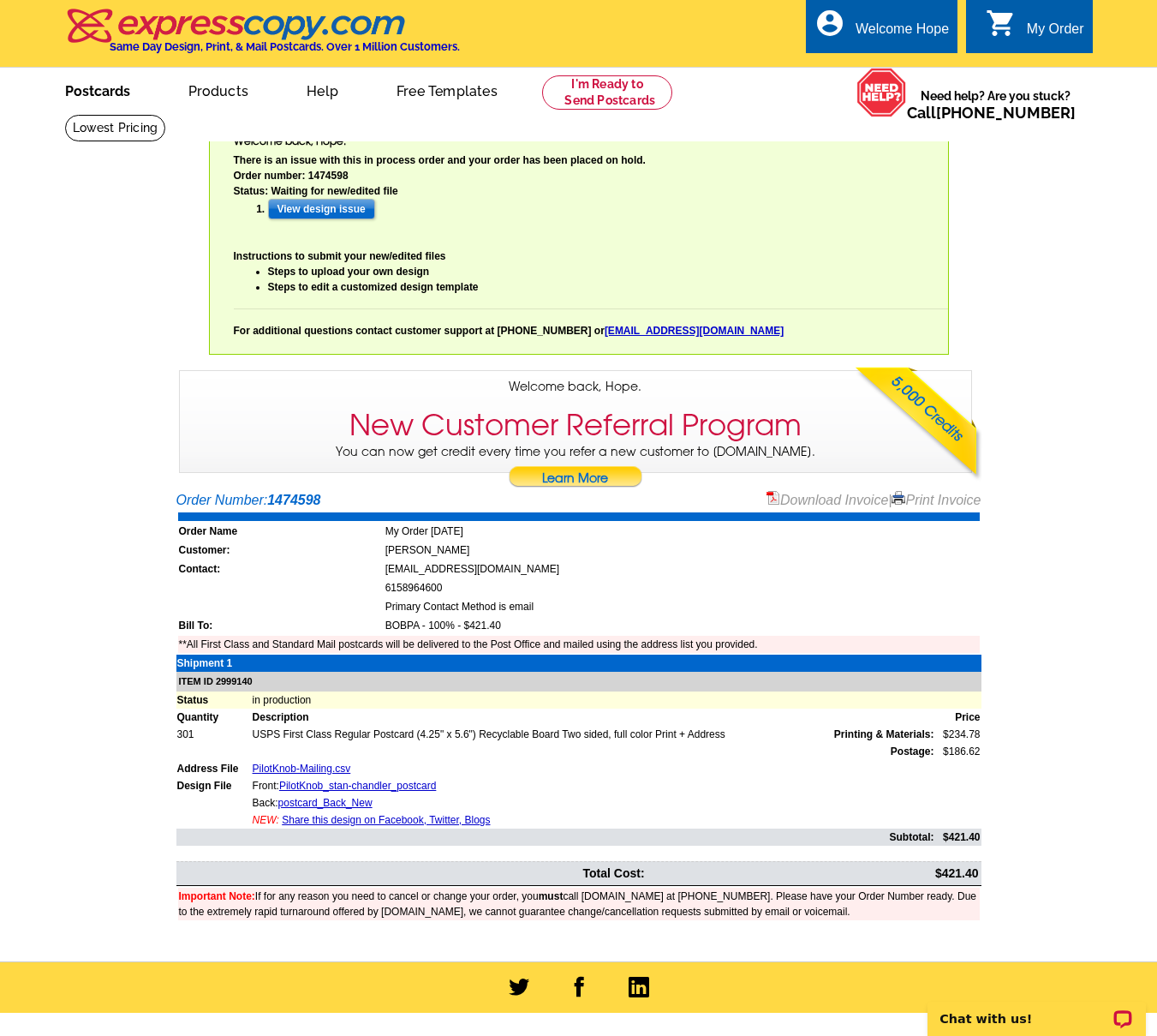
click at [88, 97] on link "Postcards" at bounding box center [98, 89] width 120 height 41
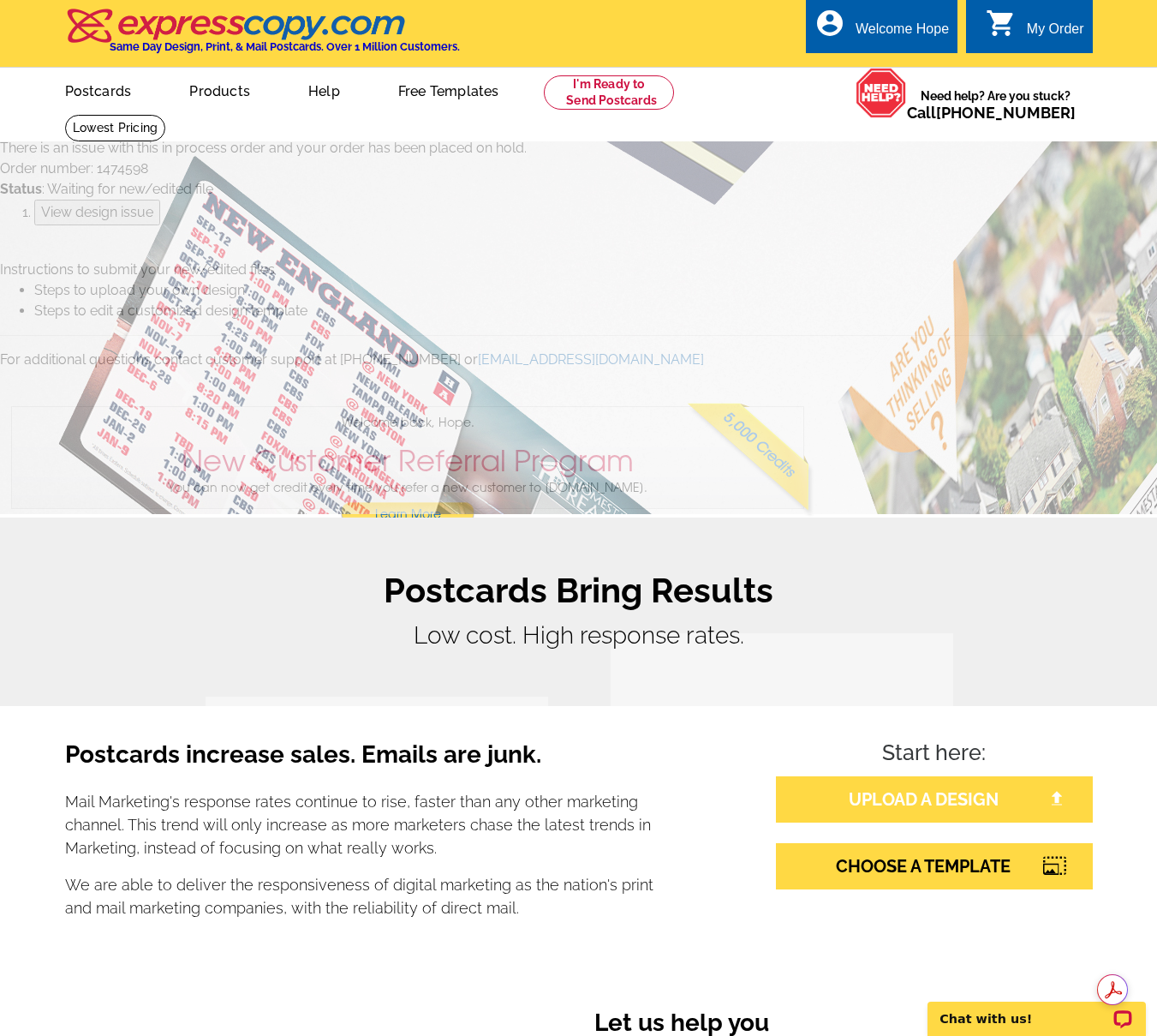
click at [937, 800] on link "UPLOAD A DESIGN" at bounding box center [934, 799] width 317 height 46
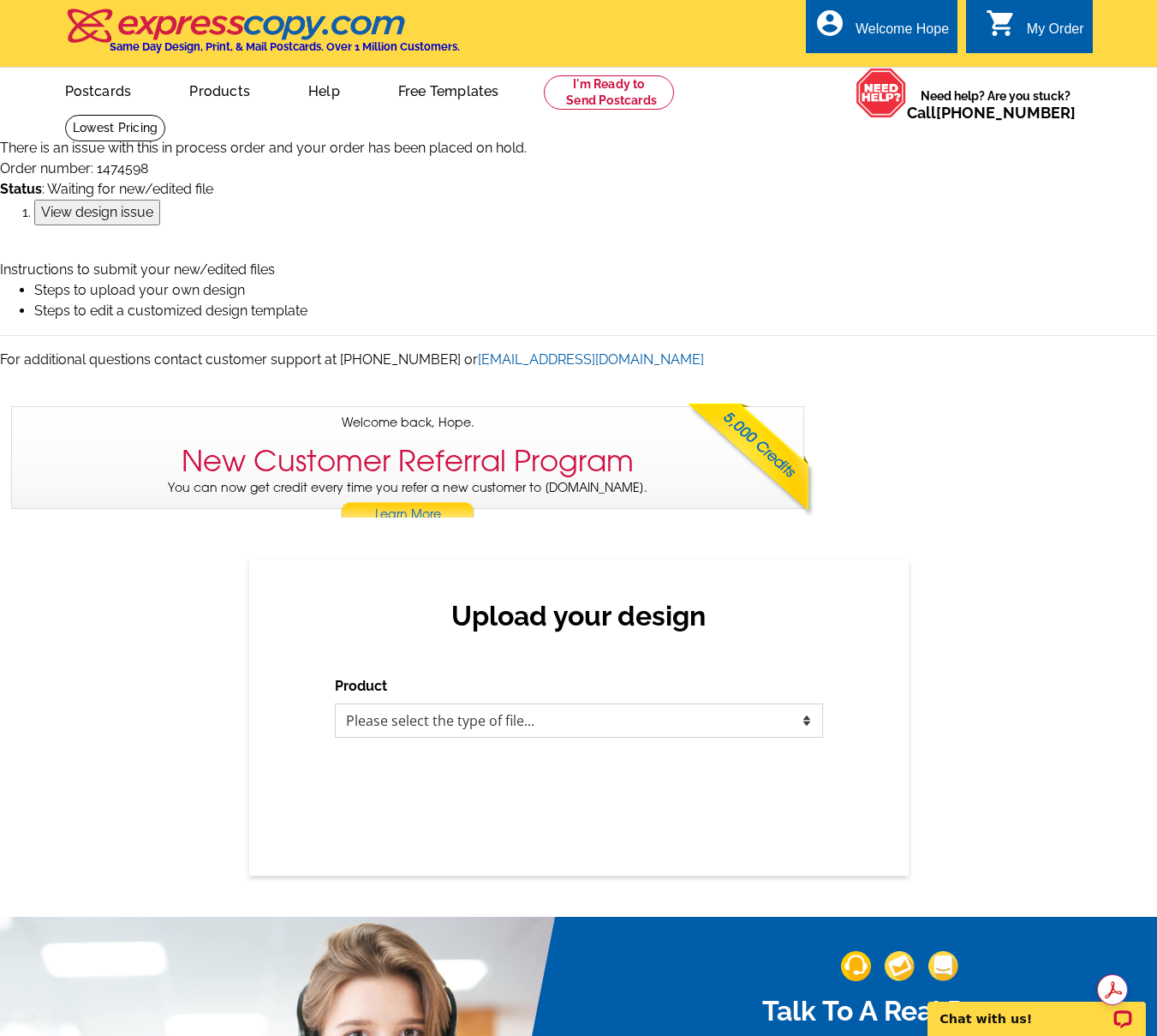
click at [464, 722] on select "Please select the type of file... Postcards Business Cards Letters and flyers G…" at bounding box center [579, 720] width 488 height 35
drag, startPoint x: 289, startPoint y: 18, endPoint x: 330, endPoint y: 27, distance: 42.0
click at [289, 18] on img at bounding box center [237, 26] width 343 height 36
